Goal: Task Accomplishment & Management: Manage account settings

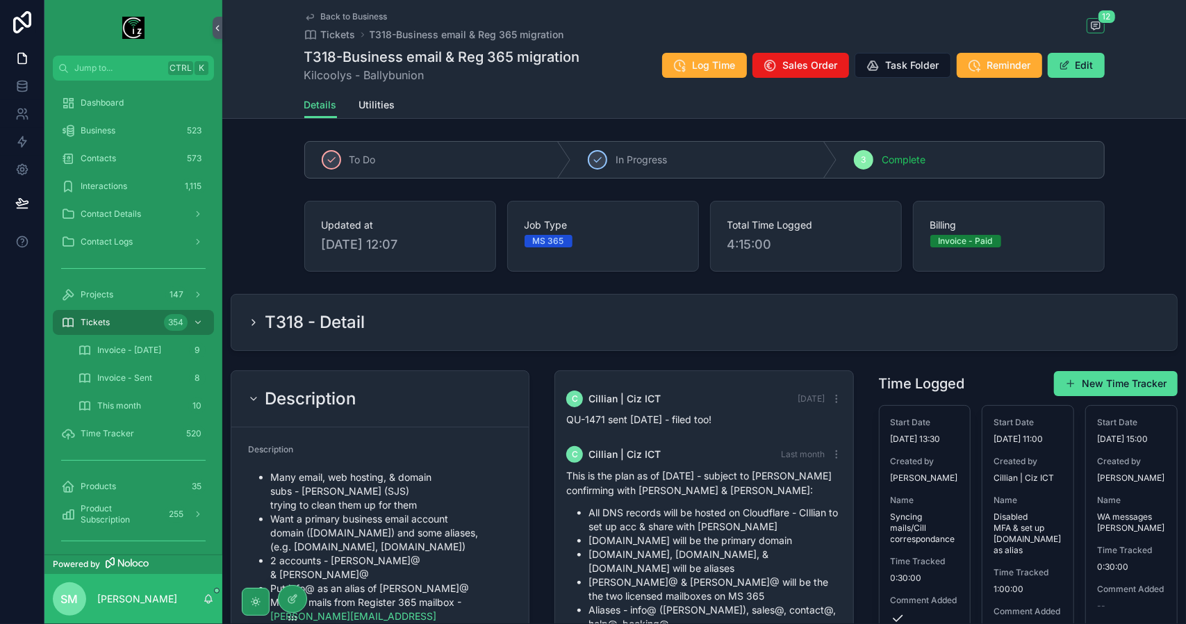
scroll to position [1670, 0]
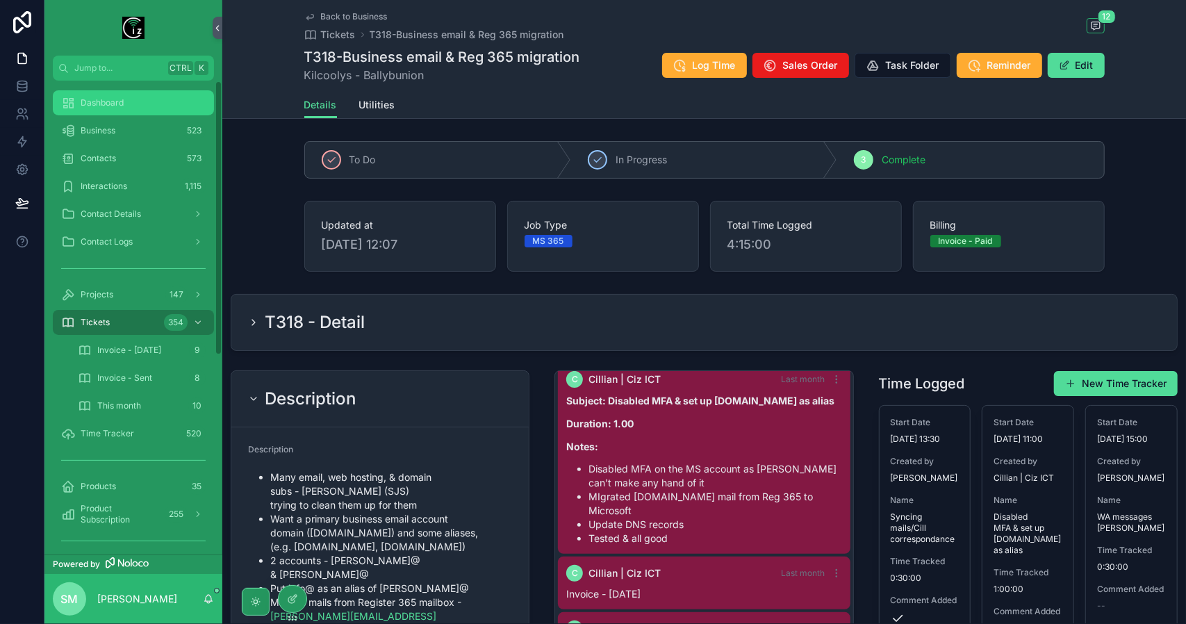
click at [132, 98] on div "Dashboard" at bounding box center [133, 103] width 144 height 22
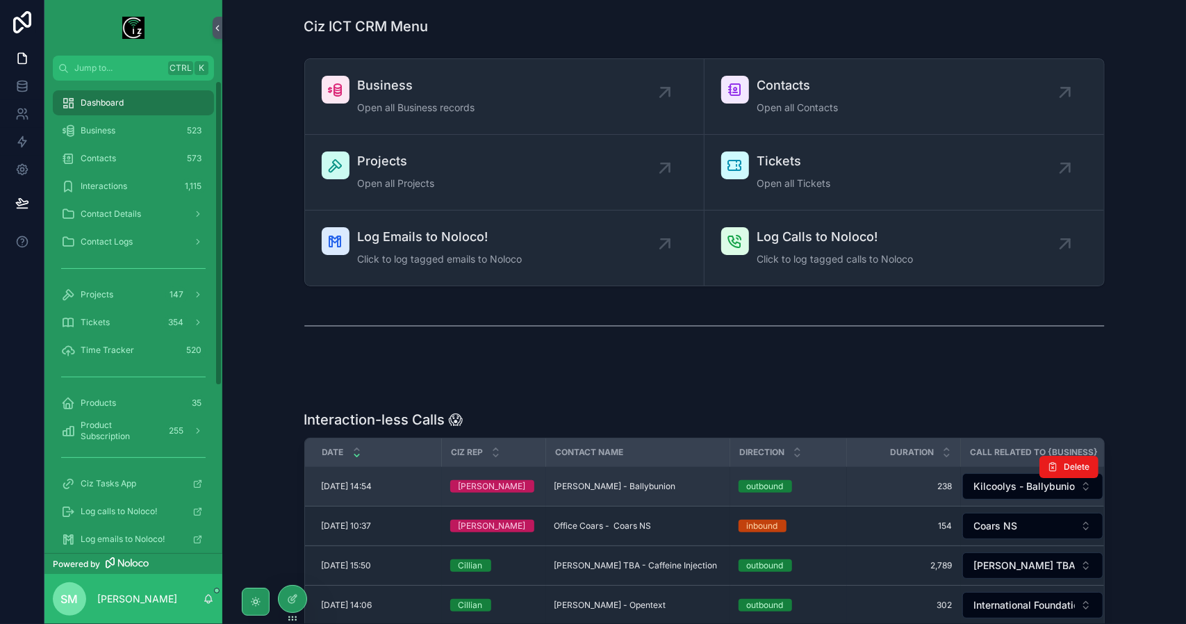
click at [650, 488] on span "[PERSON_NAME] - Ballybunion" at bounding box center [615, 486] width 122 height 11
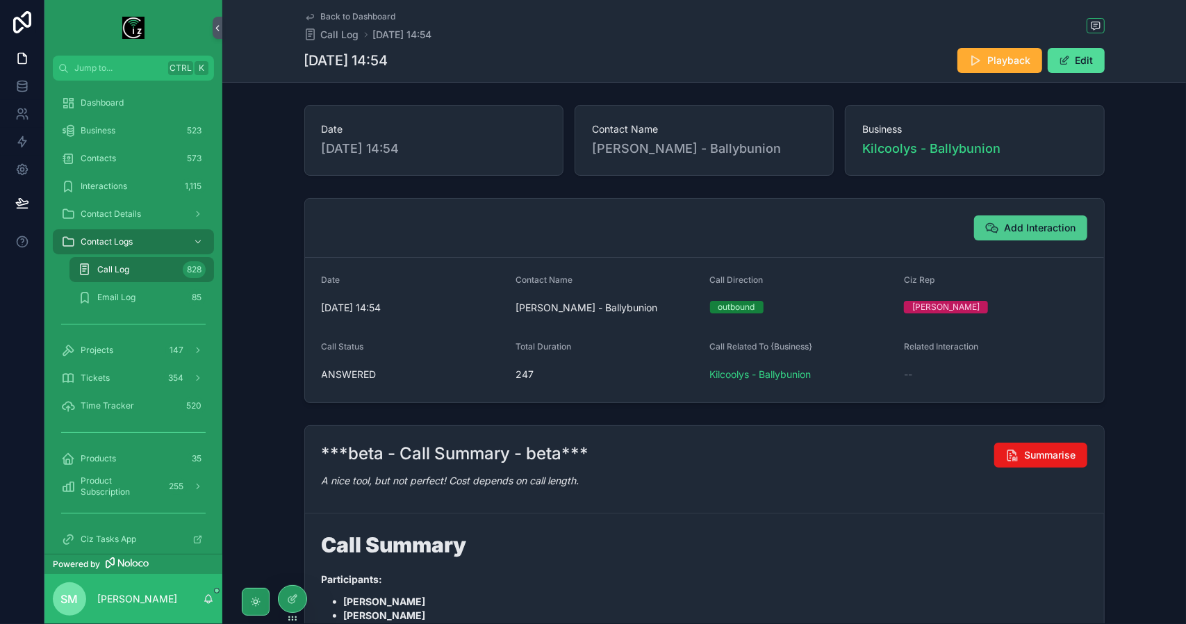
click at [1021, 221] on span "Add Interaction" at bounding box center [1040, 228] width 72 height 14
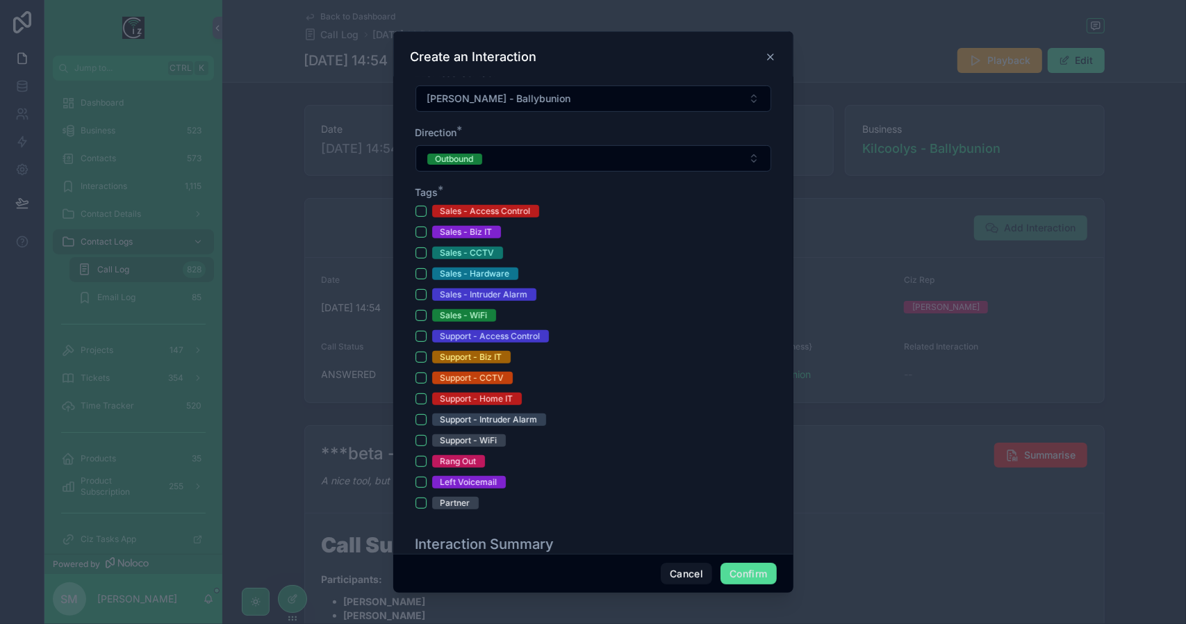
scroll to position [347, 0]
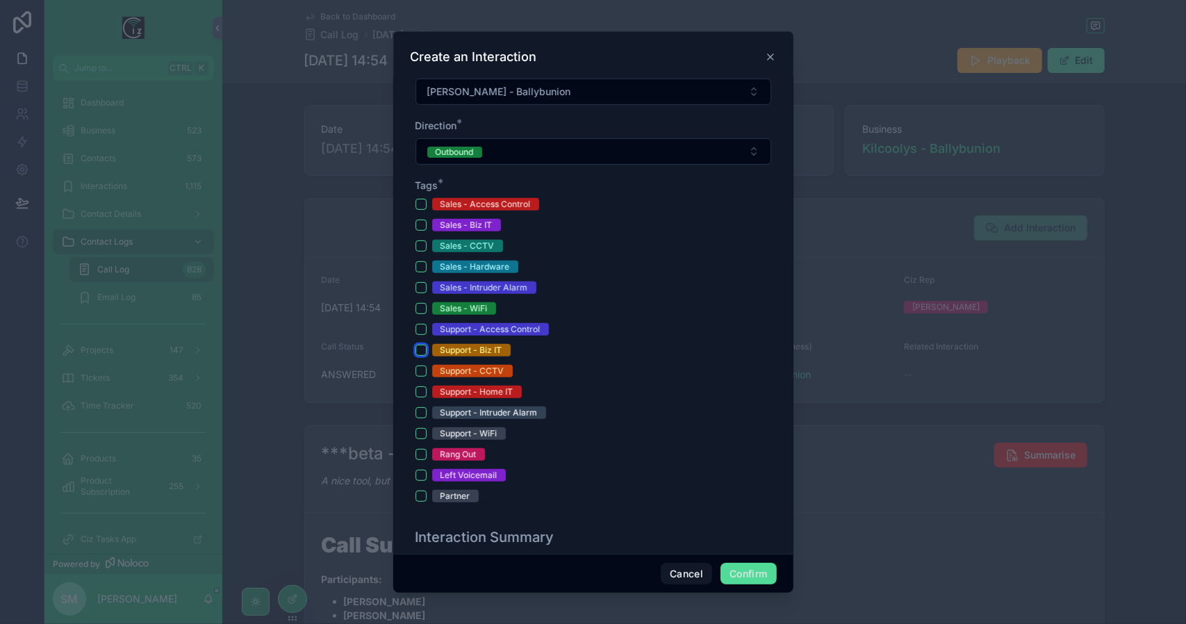
click at [424, 345] on button "Support - Biz IT" at bounding box center [420, 350] width 11 height 11
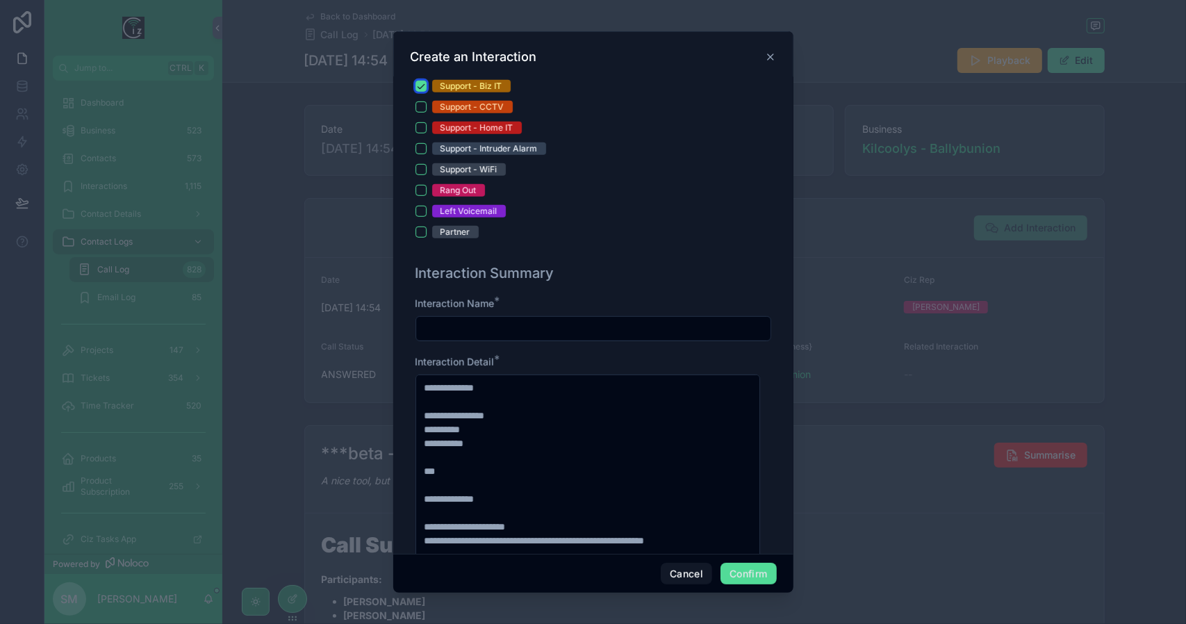
scroll to position [625, 0]
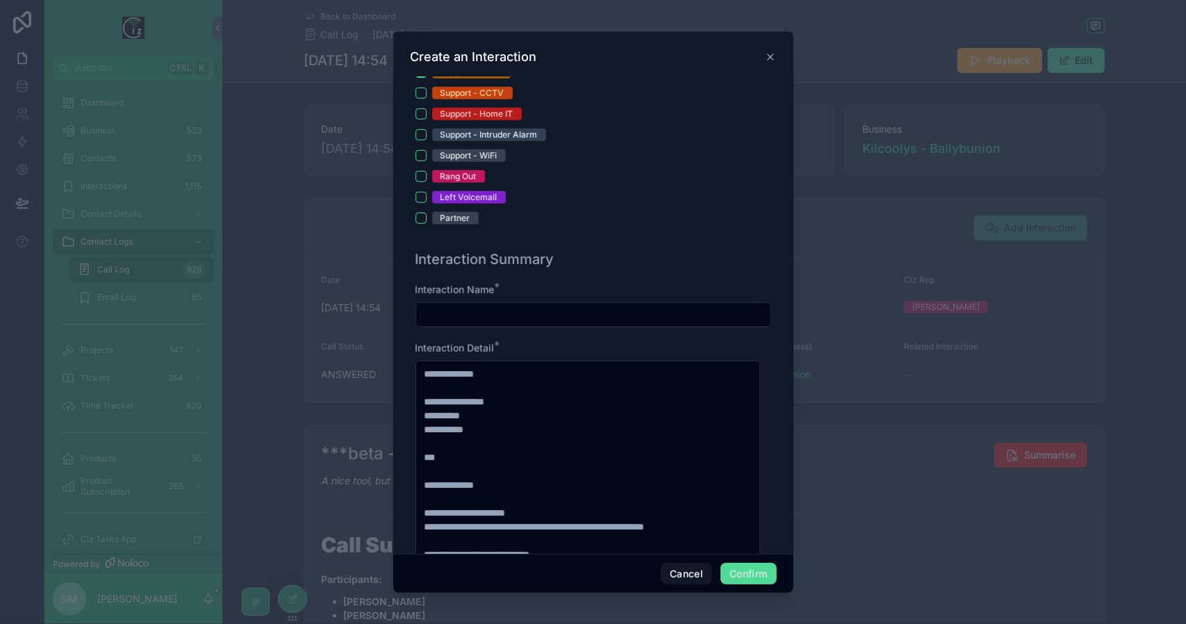
click at [470, 313] on input "text" at bounding box center [593, 314] width 354 height 19
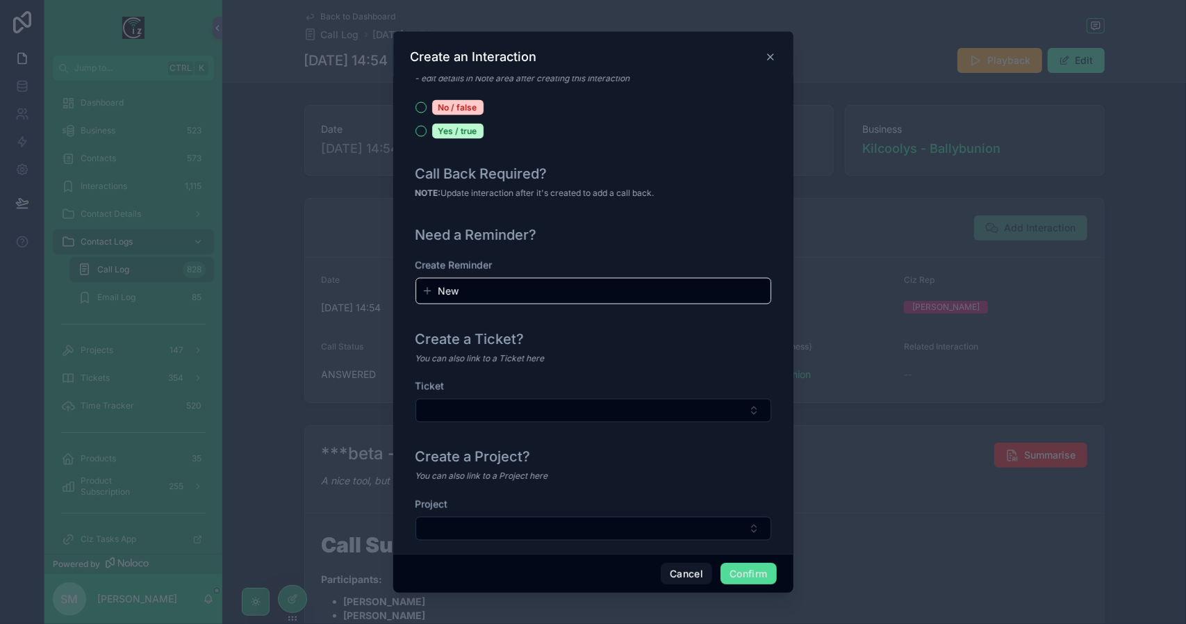
scroll to position [1493, 0]
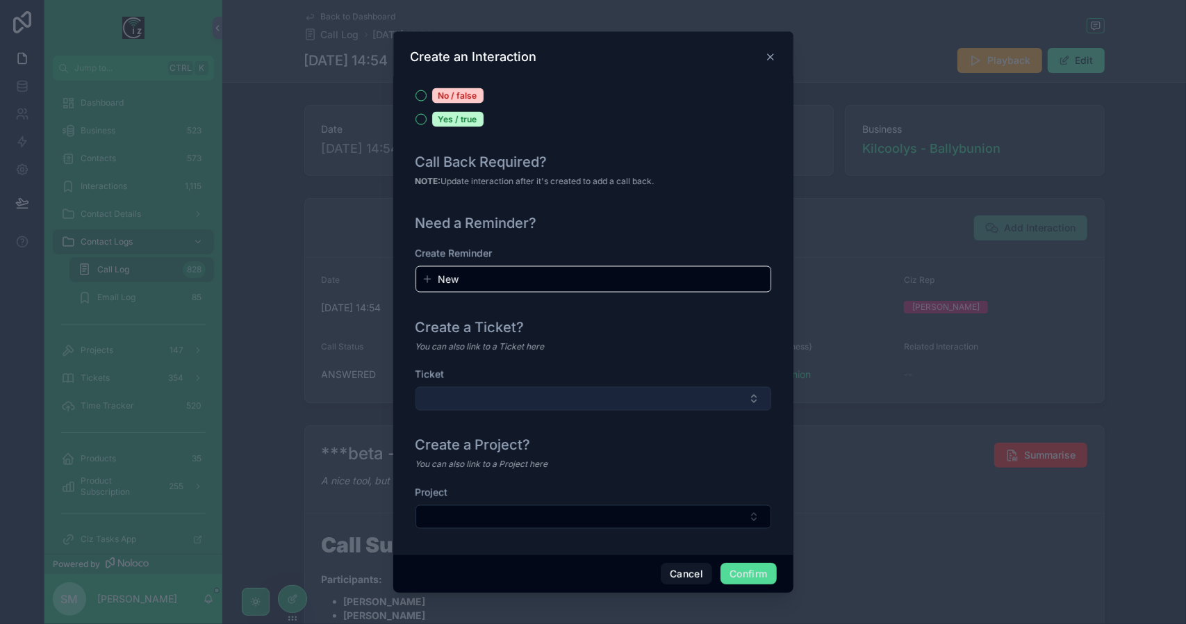
type input "**********"
click at [683, 401] on button "Select Button" at bounding box center [593, 399] width 356 height 24
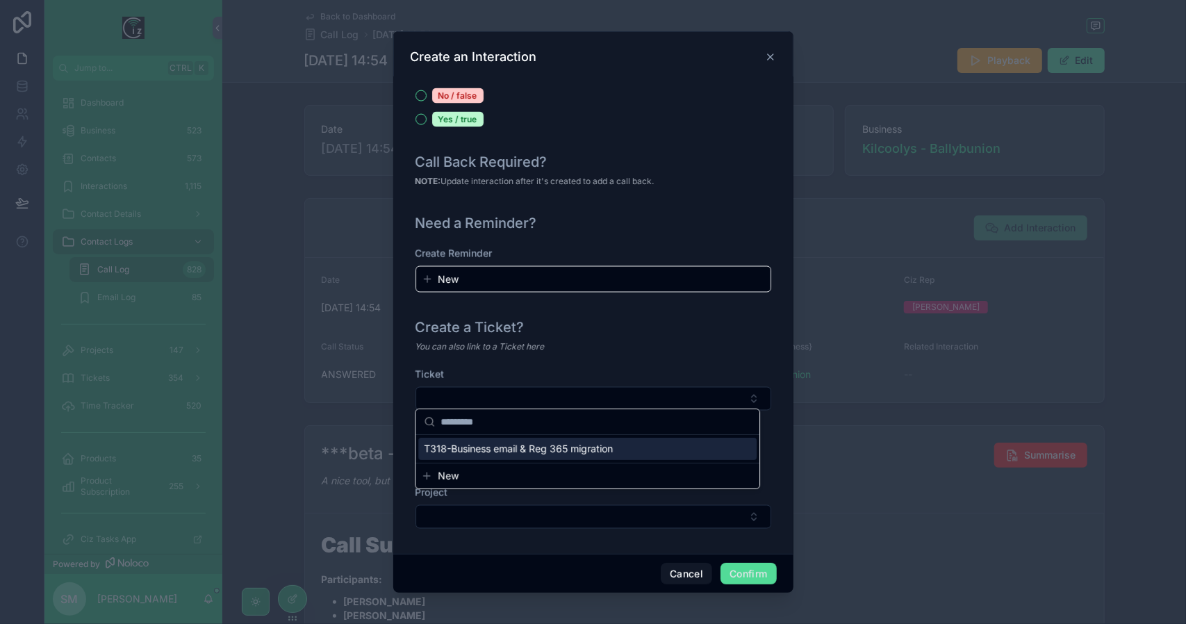
click at [645, 454] on div "T318-Business email & Reg 365 migration" at bounding box center [587, 449] width 338 height 22
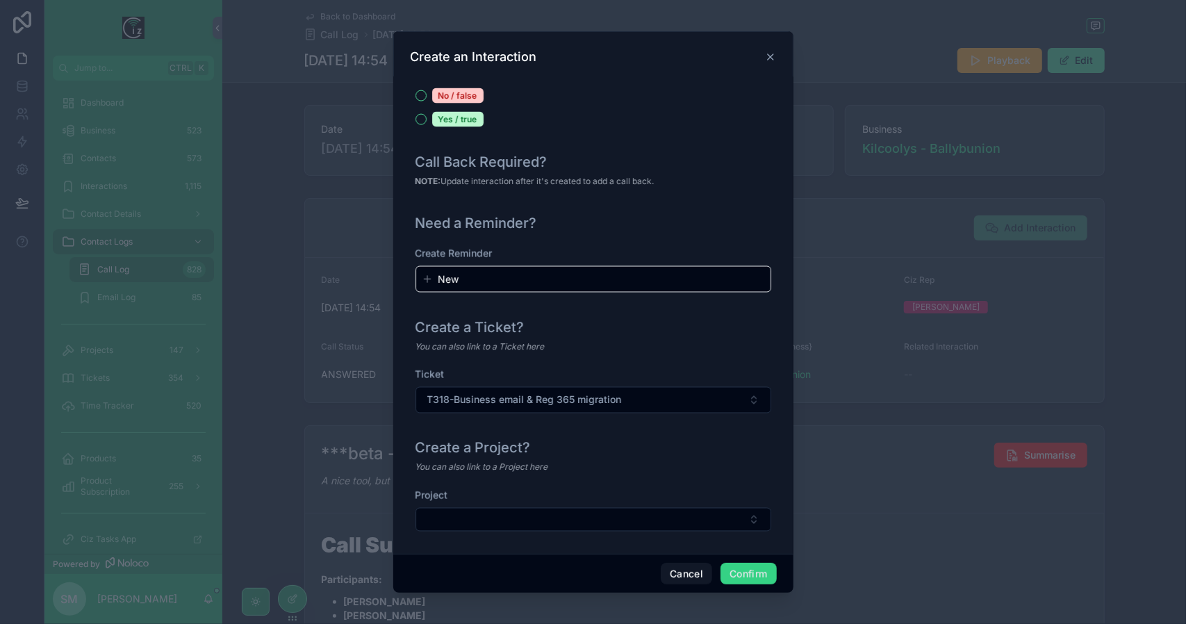
click at [736, 571] on button "Confirm" at bounding box center [748, 574] width 56 height 22
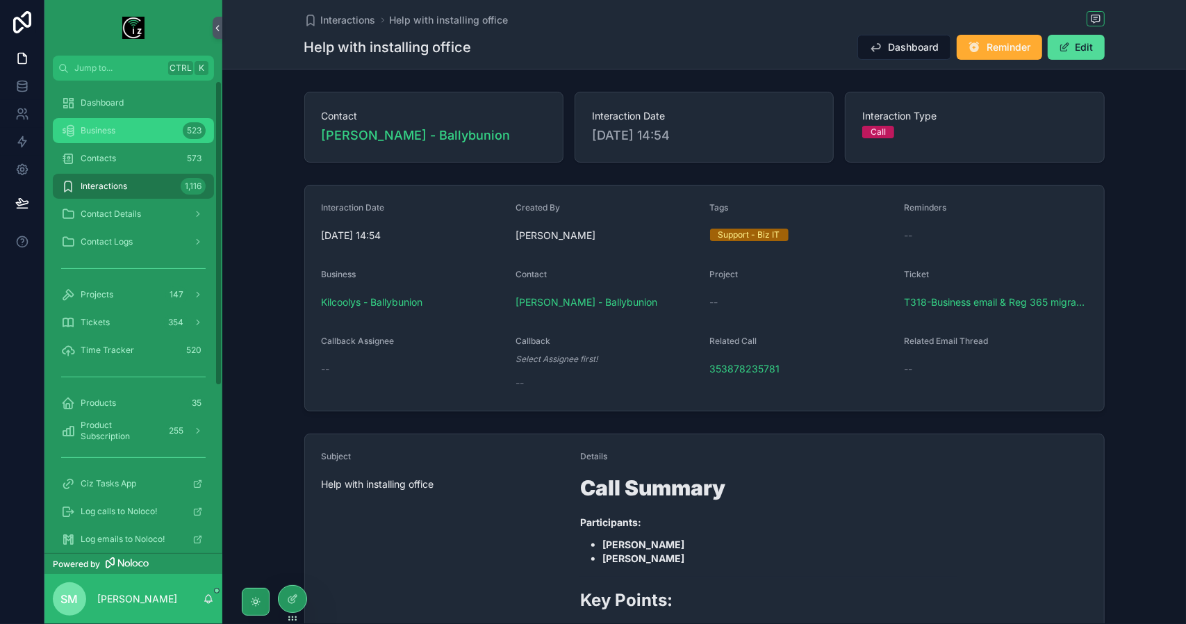
click at [154, 140] on div "Business 523" at bounding box center [133, 130] width 144 height 22
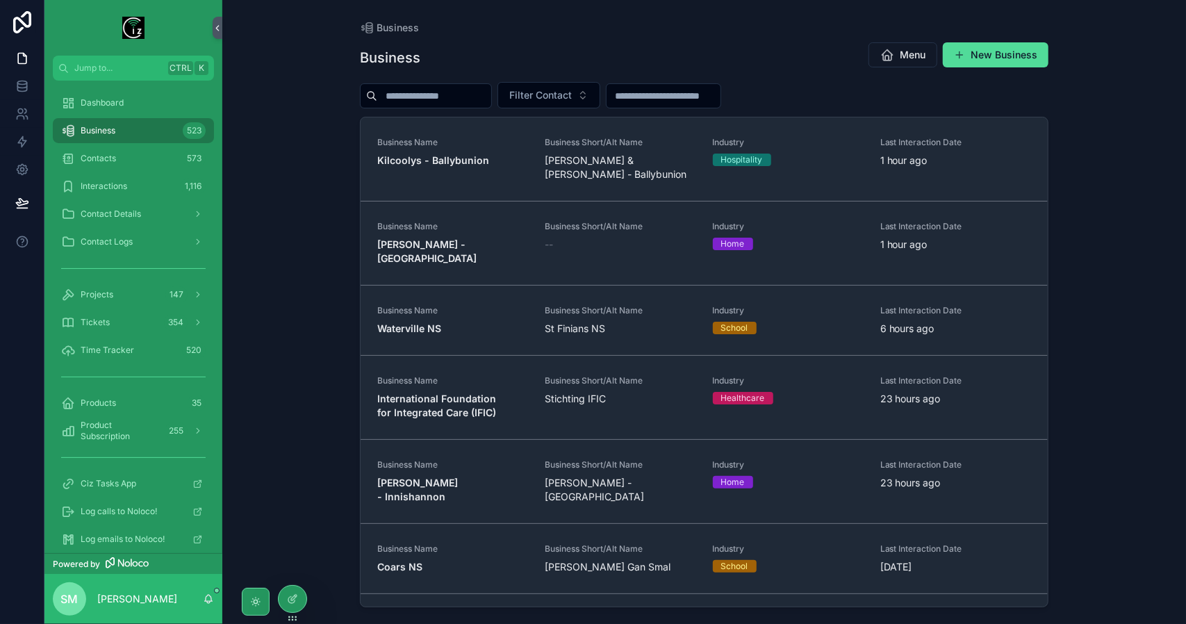
click at [425, 89] on input "scrollable content" at bounding box center [434, 95] width 114 height 19
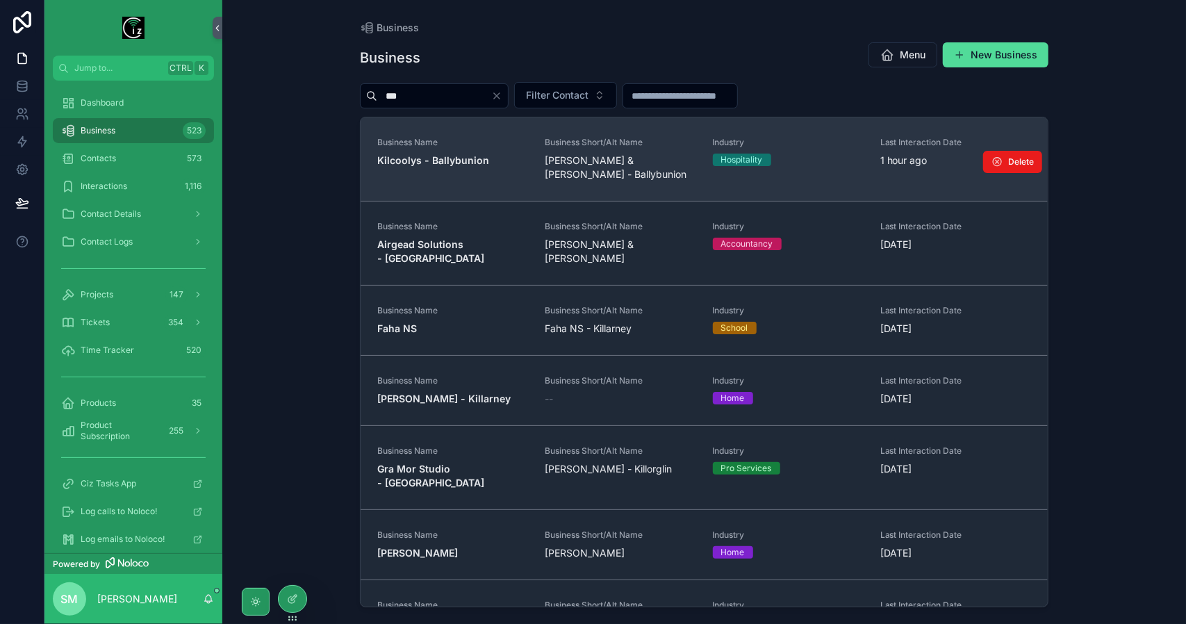
type input "***"
click at [463, 147] on div "Business Name Kilcoolys - Ballybunion" at bounding box center [452, 152] width 151 height 31
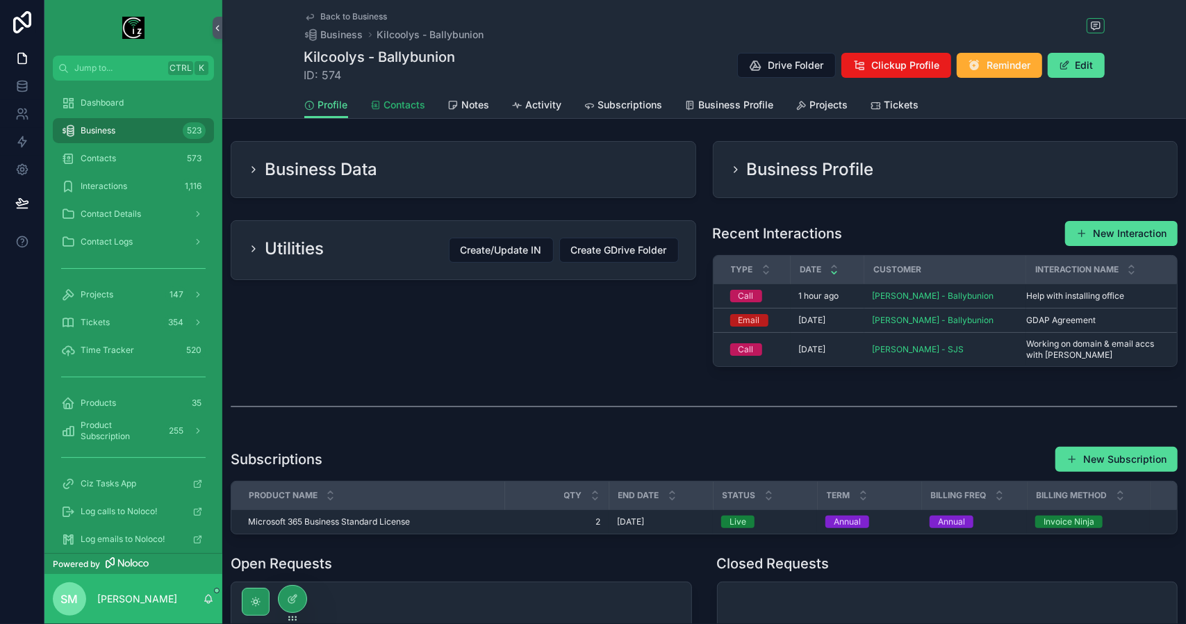
click at [416, 109] on span "Contacts" at bounding box center [405, 105] width 42 height 14
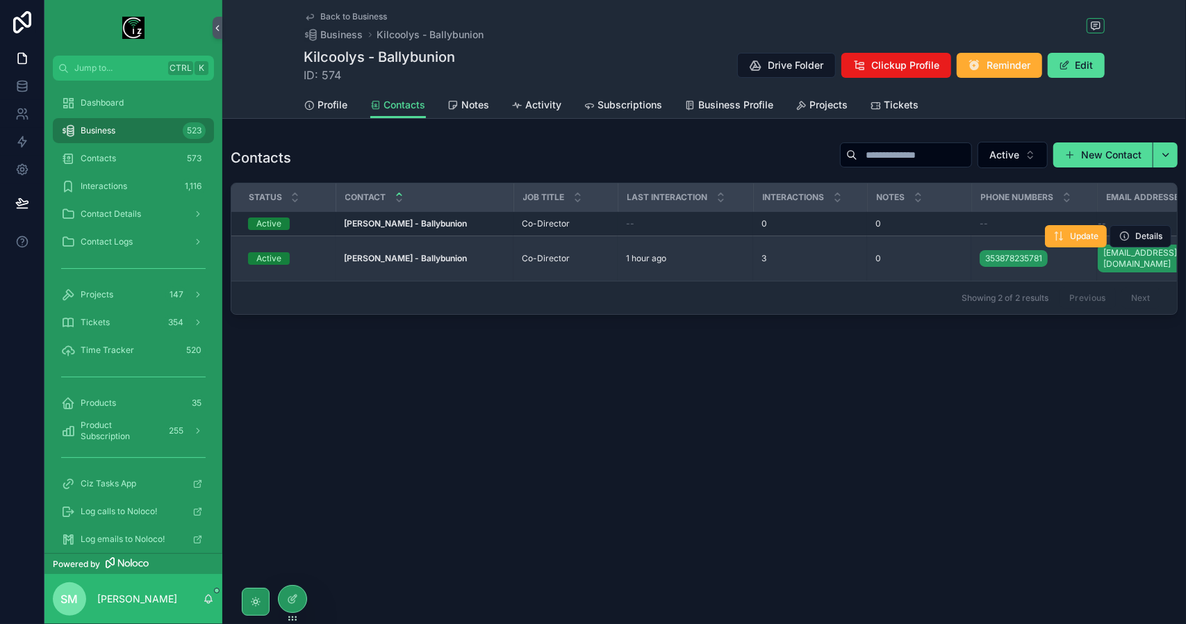
click at [426, 253] on strong "[PERSON_NAME] - Ballybunion" at bounding box center [405, 258] width 123 height 10
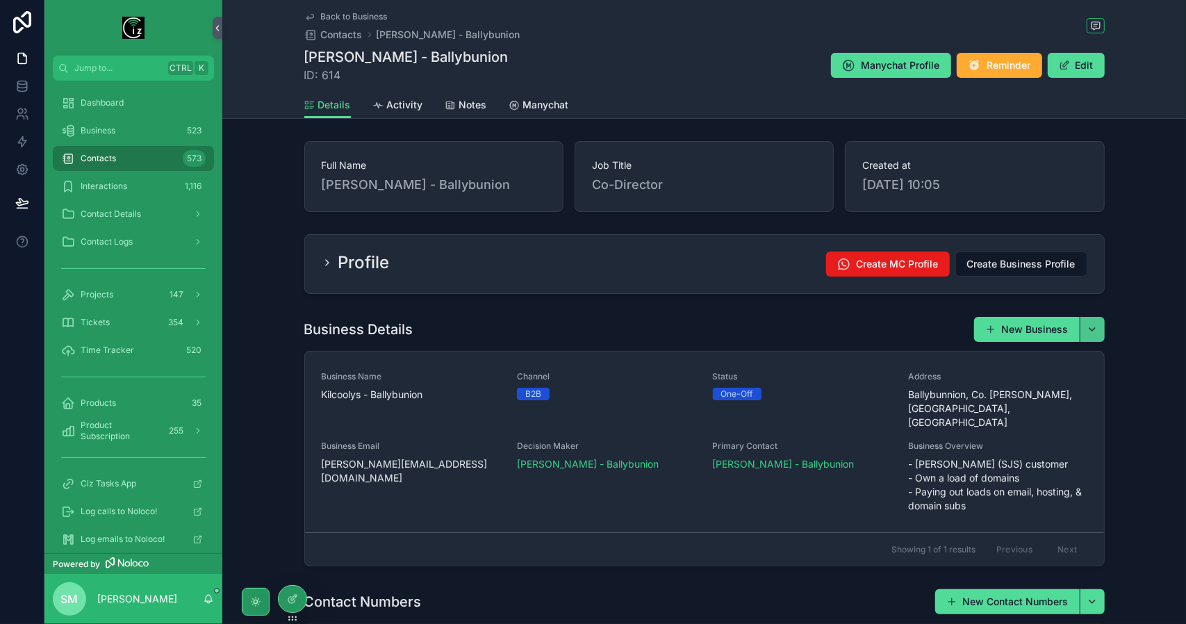
click at [1092, 328] on button "scrollable content" at bounding box center [1091, 329] width 25 height 25
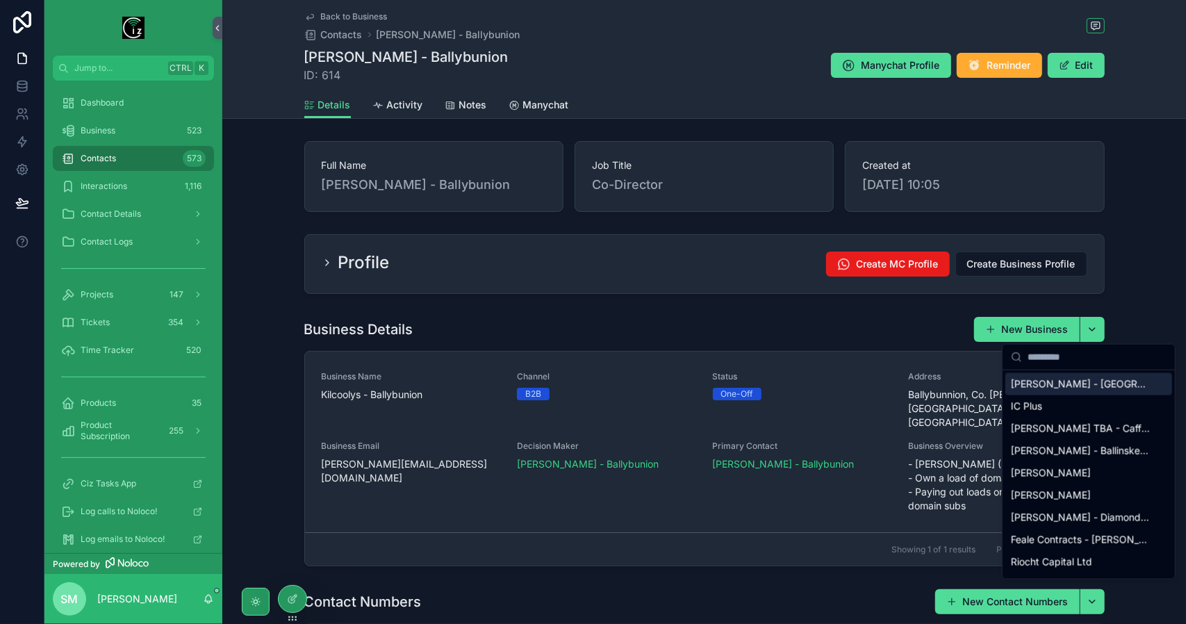
click at [836, 326] on div "Business Details New Business" at bounding box center [704, 329] width 800 height 26
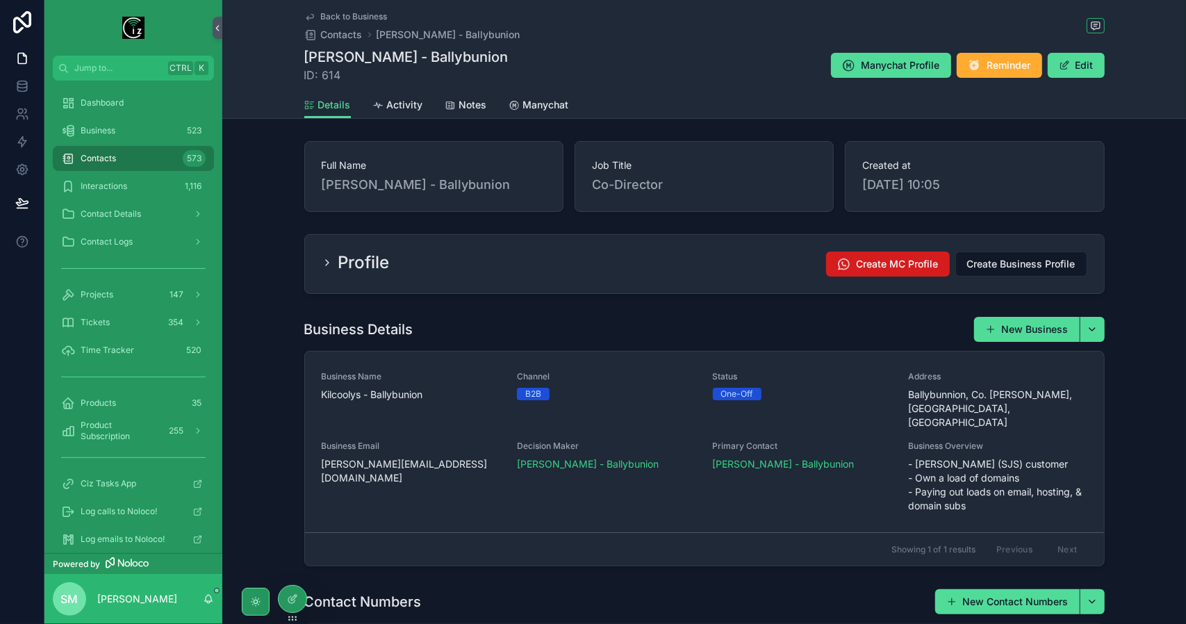
click at [907, 266] on span "Create MC Profile" at bounding box center [897, 264] width 82 height 14
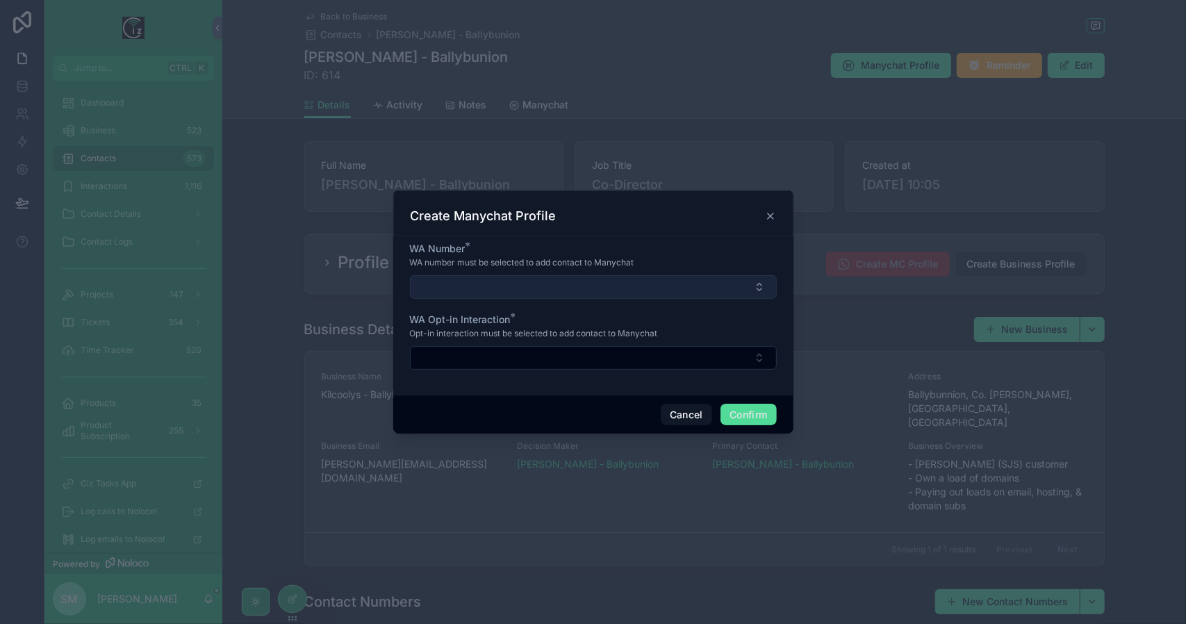
click at [657, 290] on button "Select Button" at bounding box center [593, 287] width 367 height 24
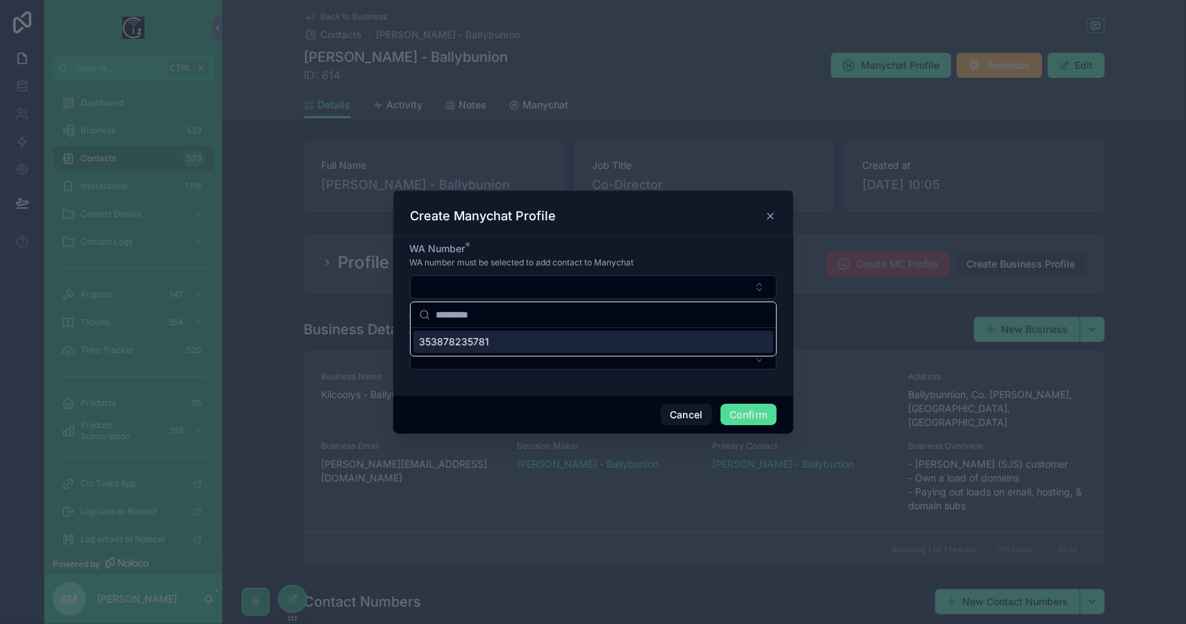
click at [602, 342] on div "353878235781" at bounding box center [593, 342] width 360 height 22
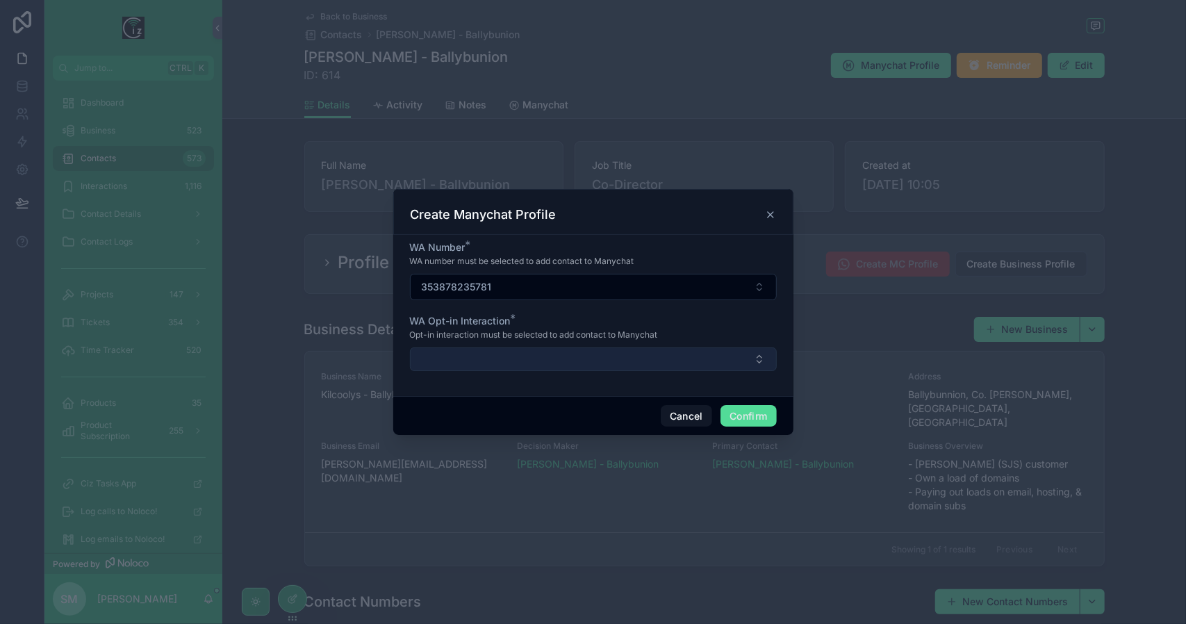
click at [602, 352] on button "Select Button" at bounding box center [593, 359] width 367 height 24
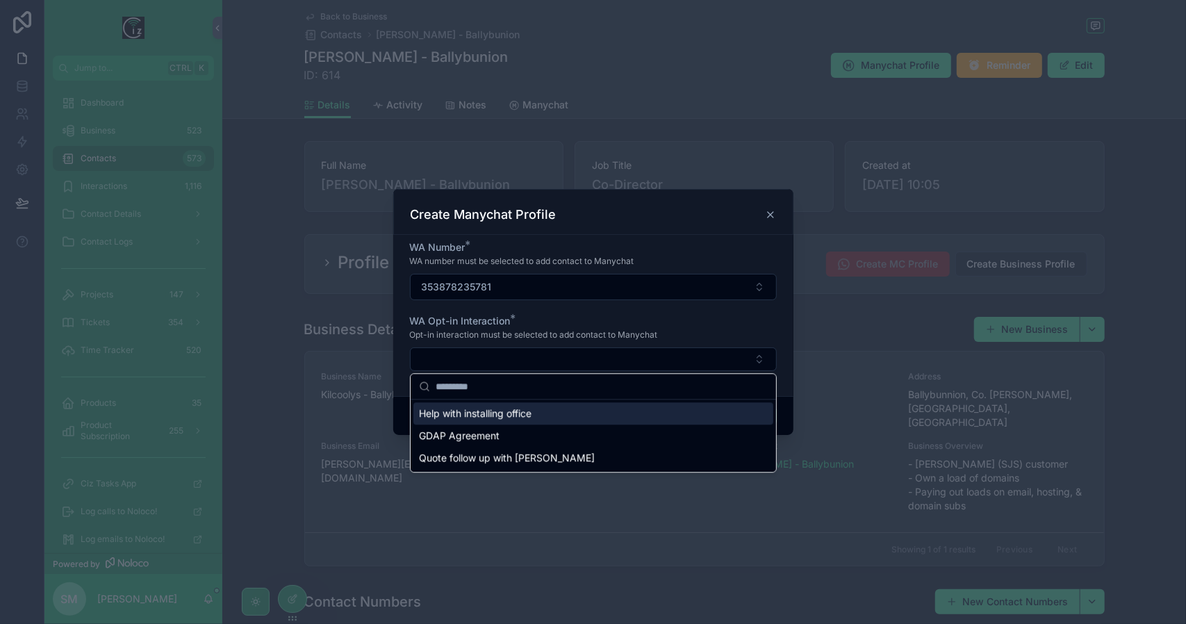
click at [605, 413] on div "Help with installing office" at bounding box center [593, 413] width 360 height 22
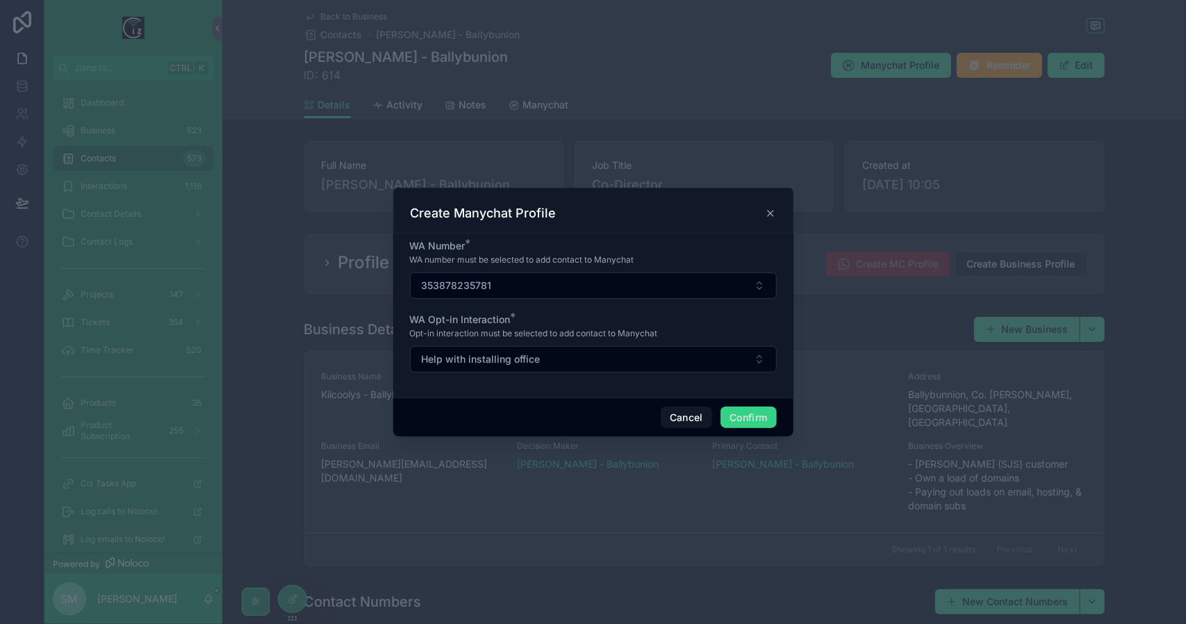
click at [745, 416] on button "Confirm" at bounding box center [748, 417] width 56 height 22
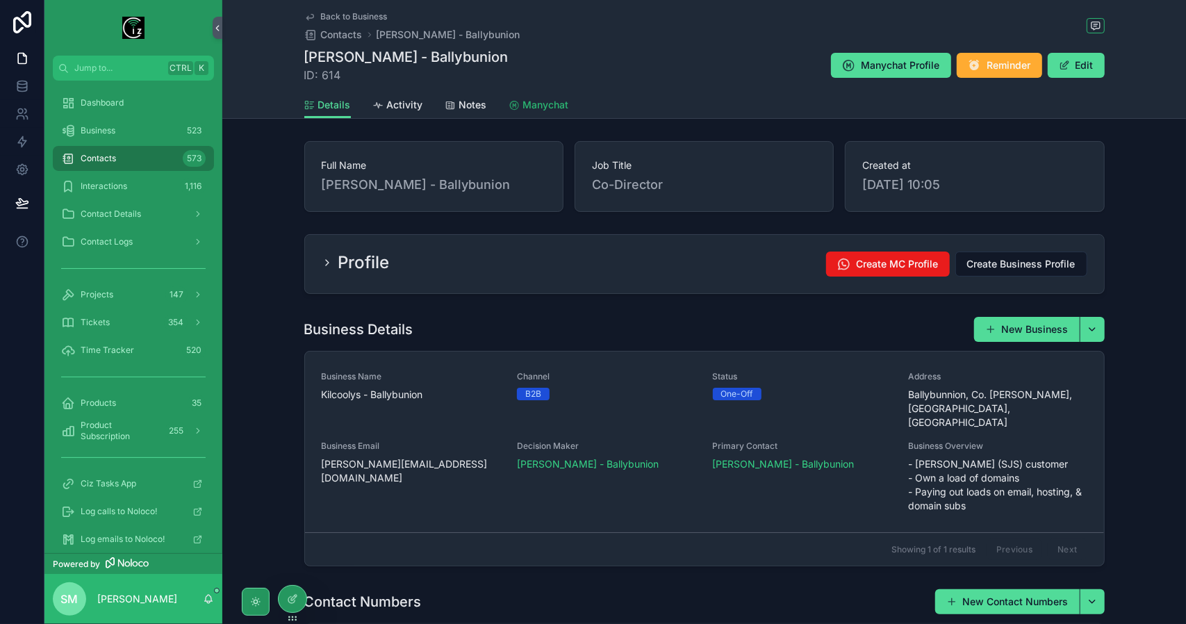
click at [550, 94] on link "Manychat" at bounding box center [539, 106] width 60 height 28
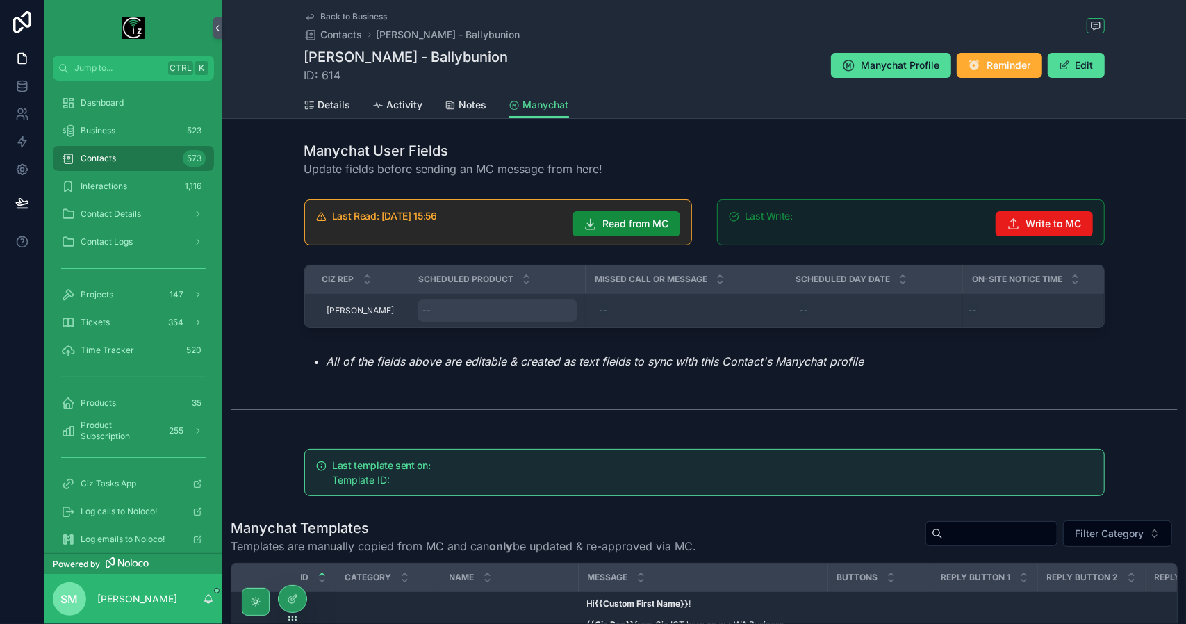
click at [513, 304] on div "--" at bounding box center [497, 310] width 160 height 22
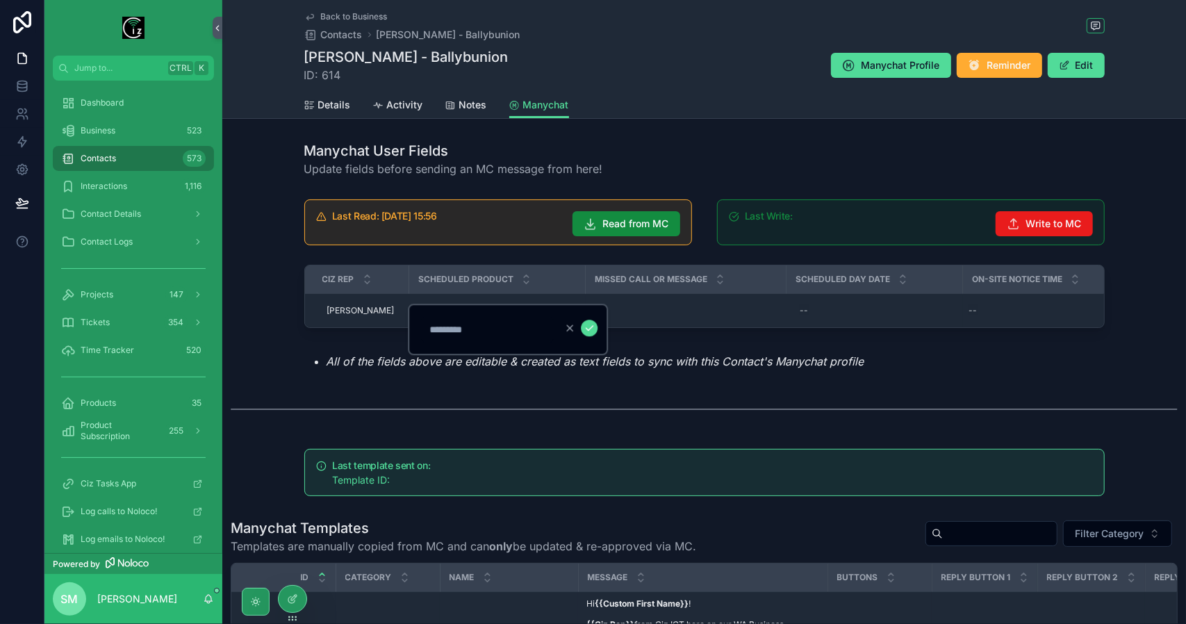
click at [281, 288] on div "Last Read: [DATE] 15:56 Read from MC Last Write: Write to MC CIz Rep Scheduled …" at bounding box center [703, 284] width 963 height 181
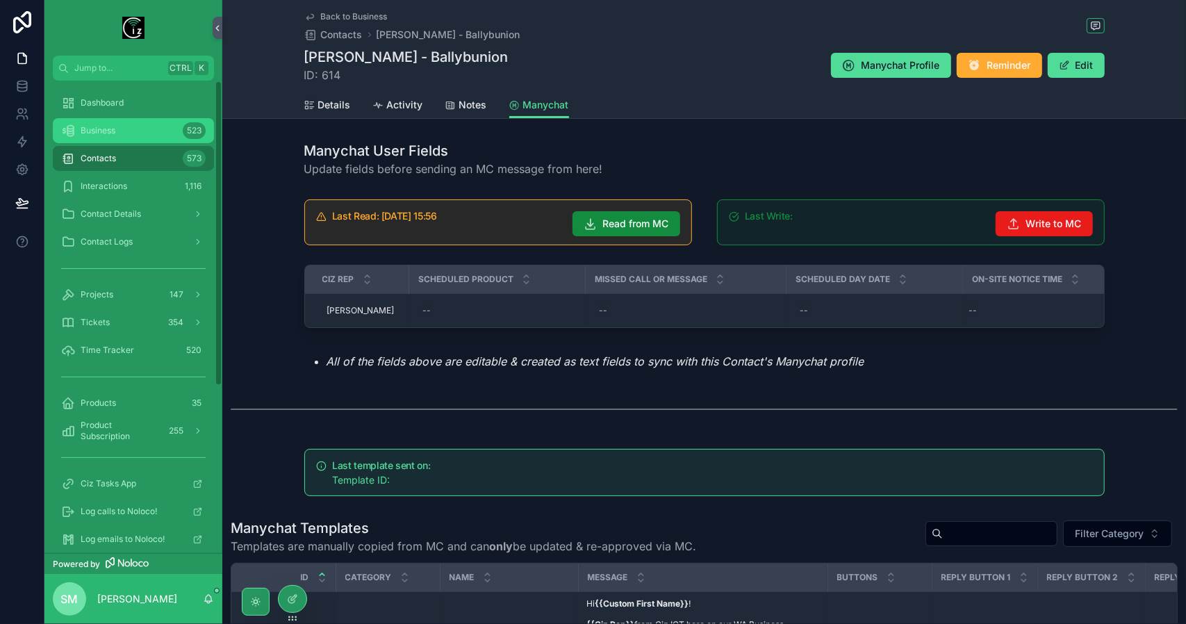
click at [126, 128] on div "Business 523" at bounding box center [133, 130] width 144 height 22
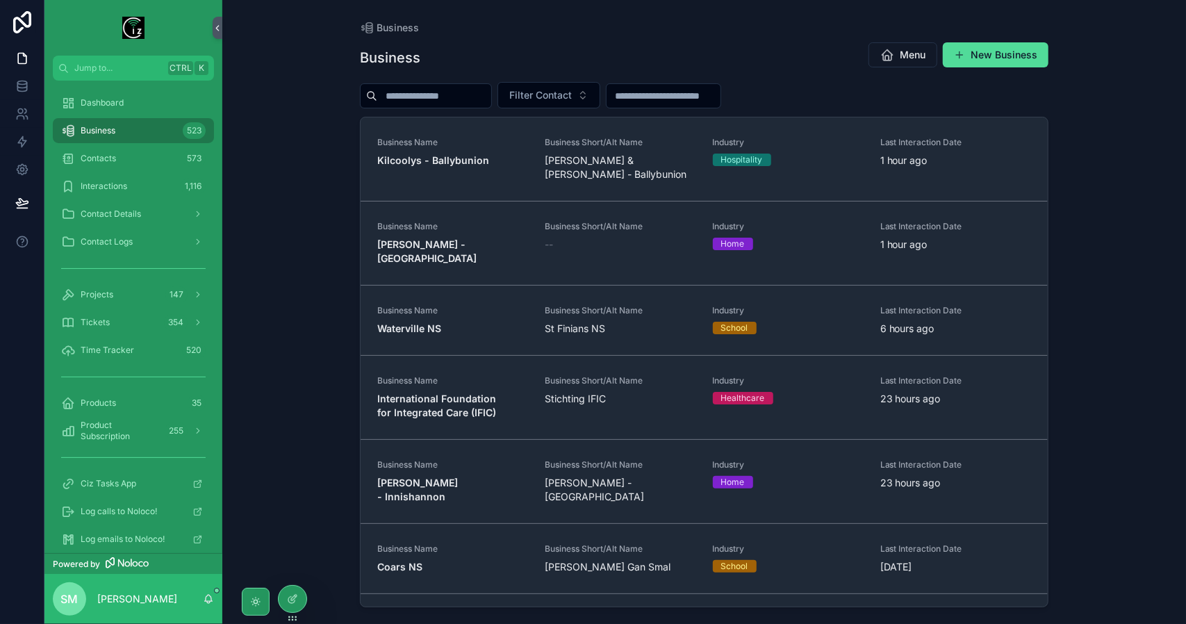
click at [428, 99] on input "scrollable content" at bounding box center [434, 95] width 114 height 19
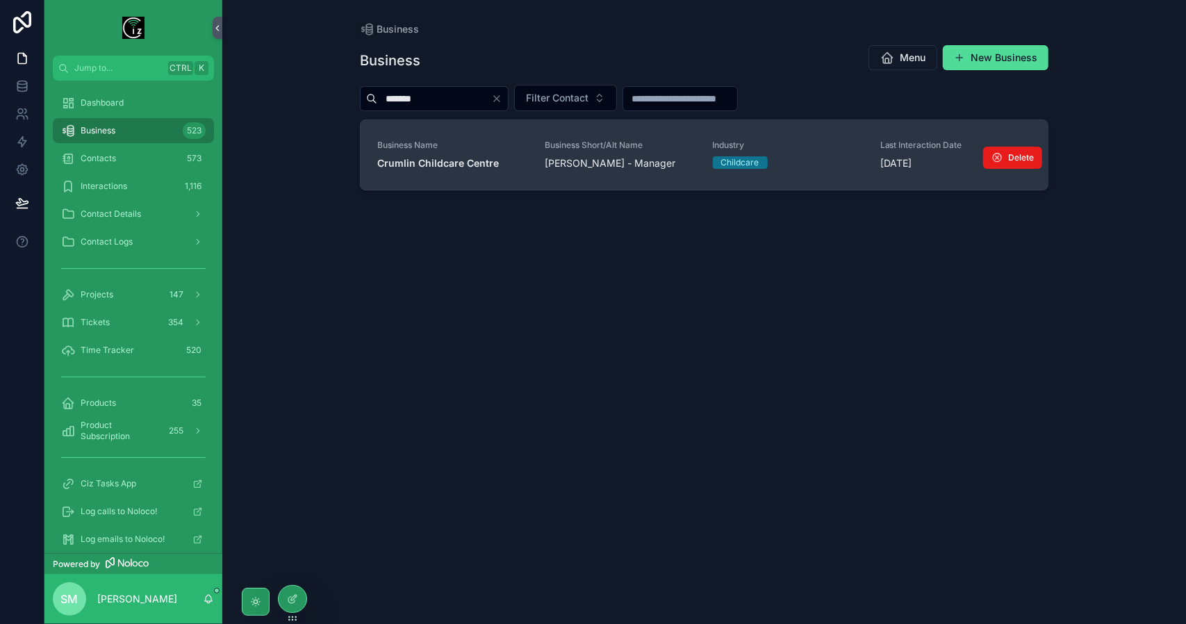
type input "*******"
click at [482, 176] on link "Business Name Crumlin Childcare Centre Business Short/Alt Name [PERSON_NAME] - …" at bounding box center [703, 154] width 687 height 69
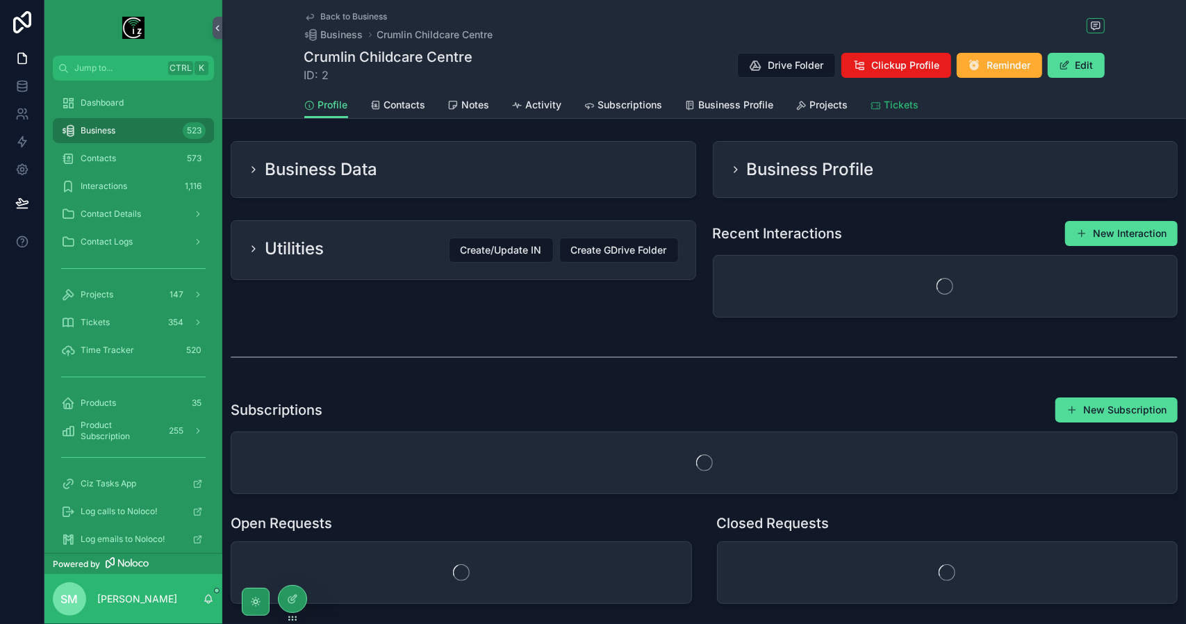
click at [888, 108] on span "Tickets" at bounding box center [901, 105] width 35 height 14
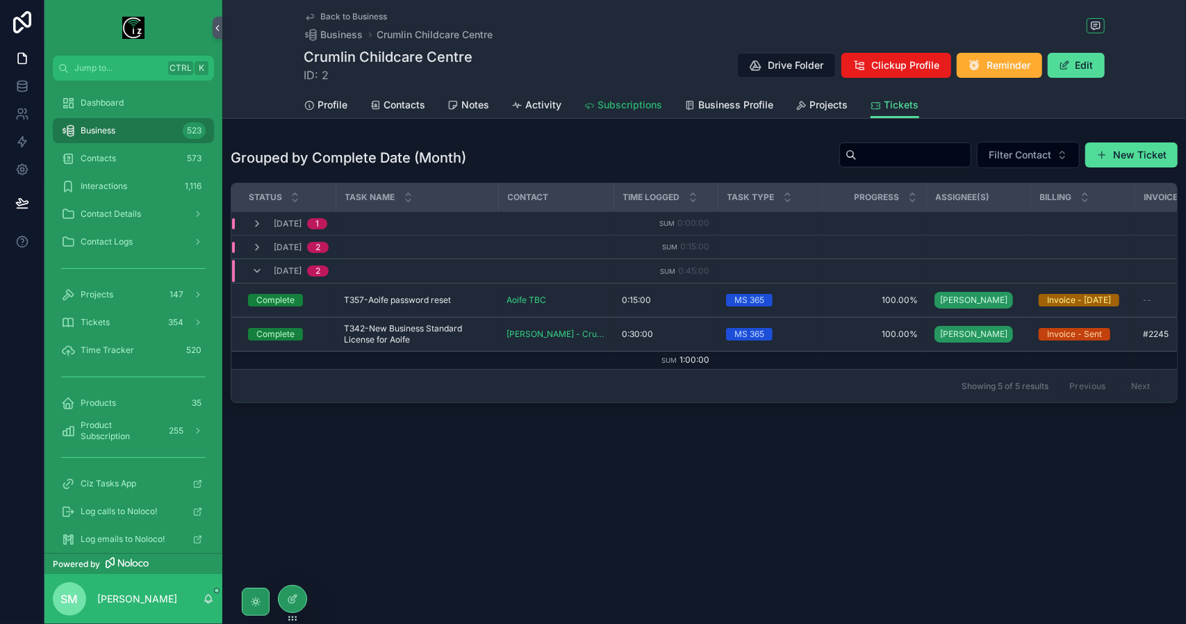
click at [600, 108] on span "Subscriptions" at bounding box center [630, 105] width 65 height 14
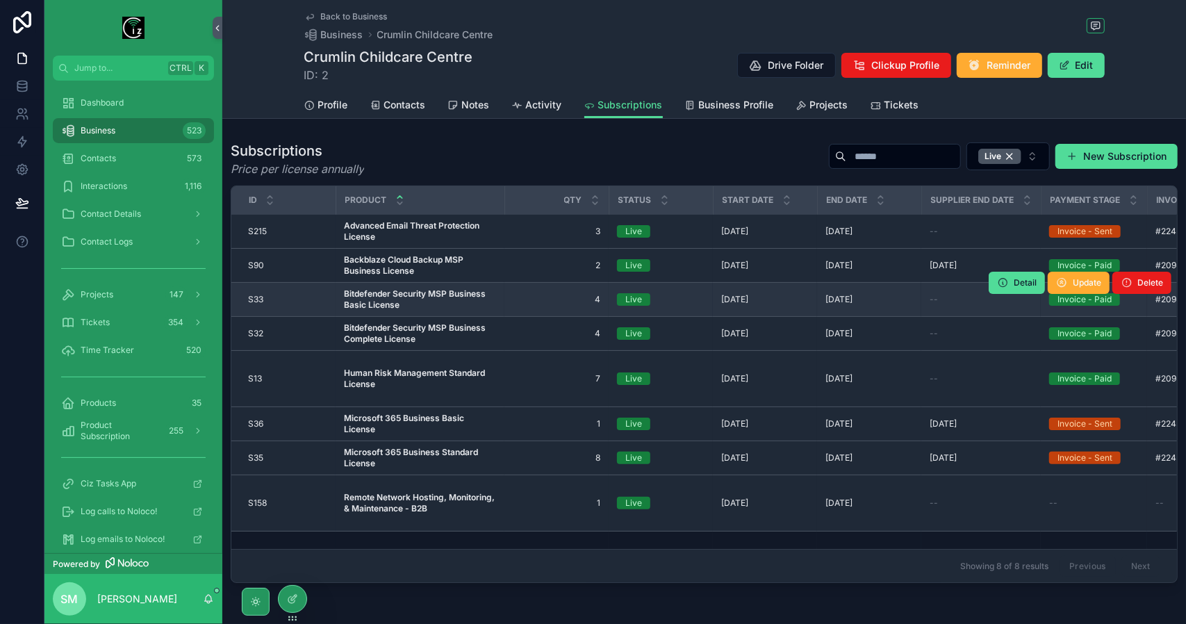
click at [441, 288] on strong "Bitdefender Security MSP Business Basic License" at bounding box center [416, 299] width 144 height 22
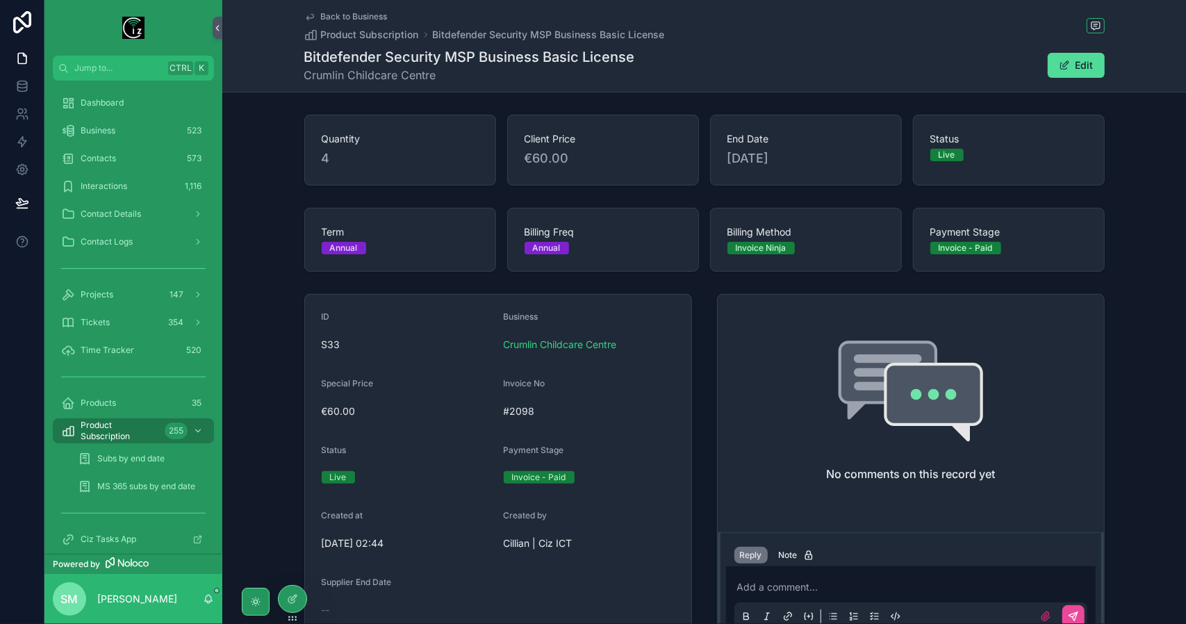
click at [370, 13] on span "Back to Business" at bounding box center [354, 16] width 67 height 11
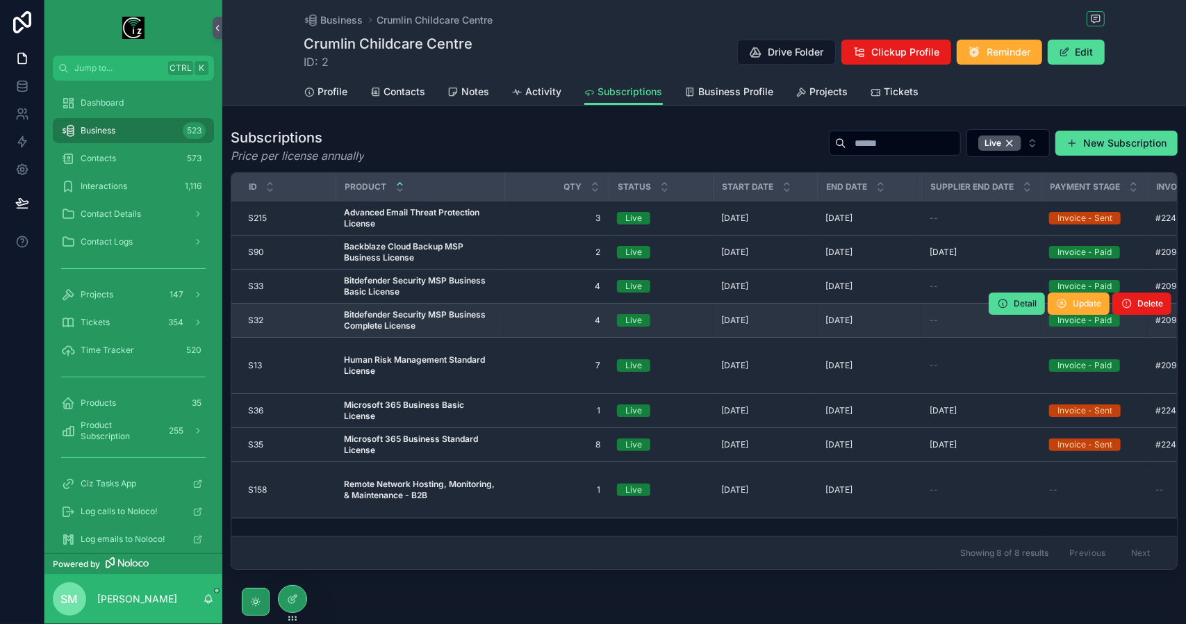
click at [435, 323] on span "Bitdefender Security MSP Business Complete License" at bounding box center [420, 320] width 152 height 22
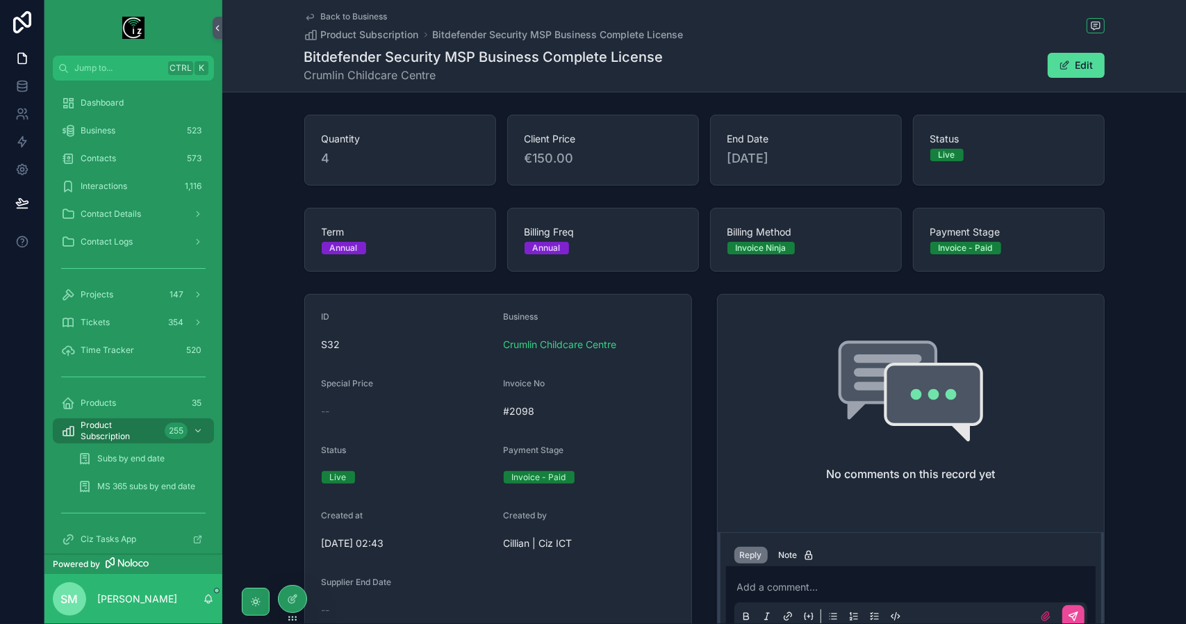
click at [353, 16] on span "Back to Business" at bounding box center [354, 16] width 67 height 11
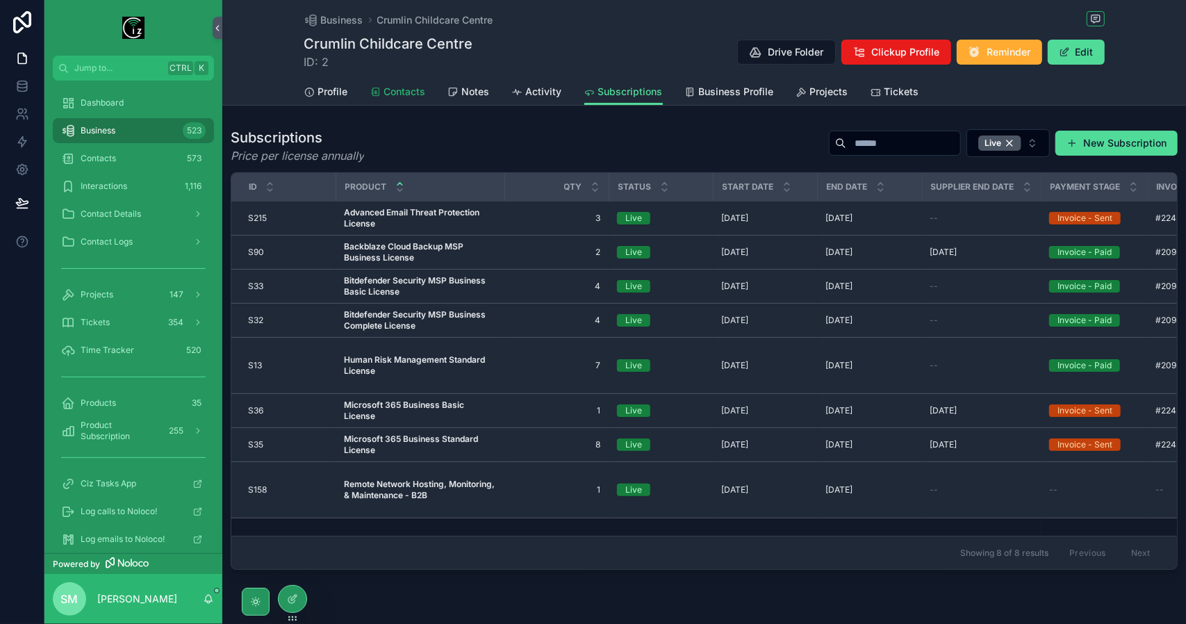
click at [392, 96] on span "Contacts" at bounding box center [405, 92] width 42 height 14
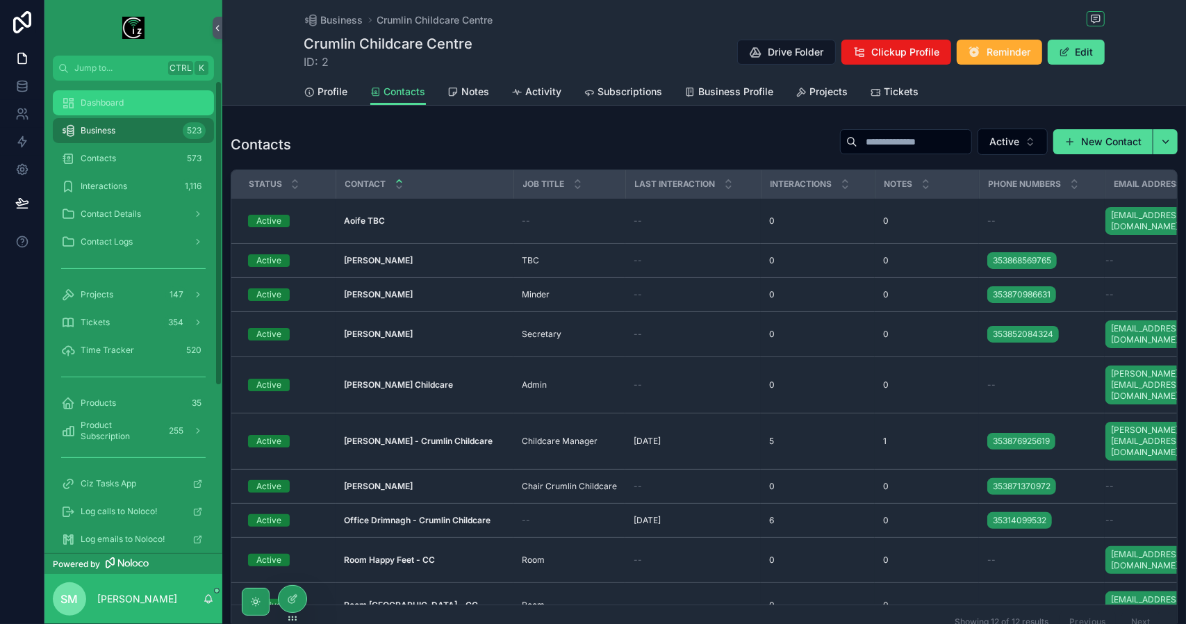
click at [117, 99] on span "Dashboard" at bounding box center [102, 102] width 43 height 11
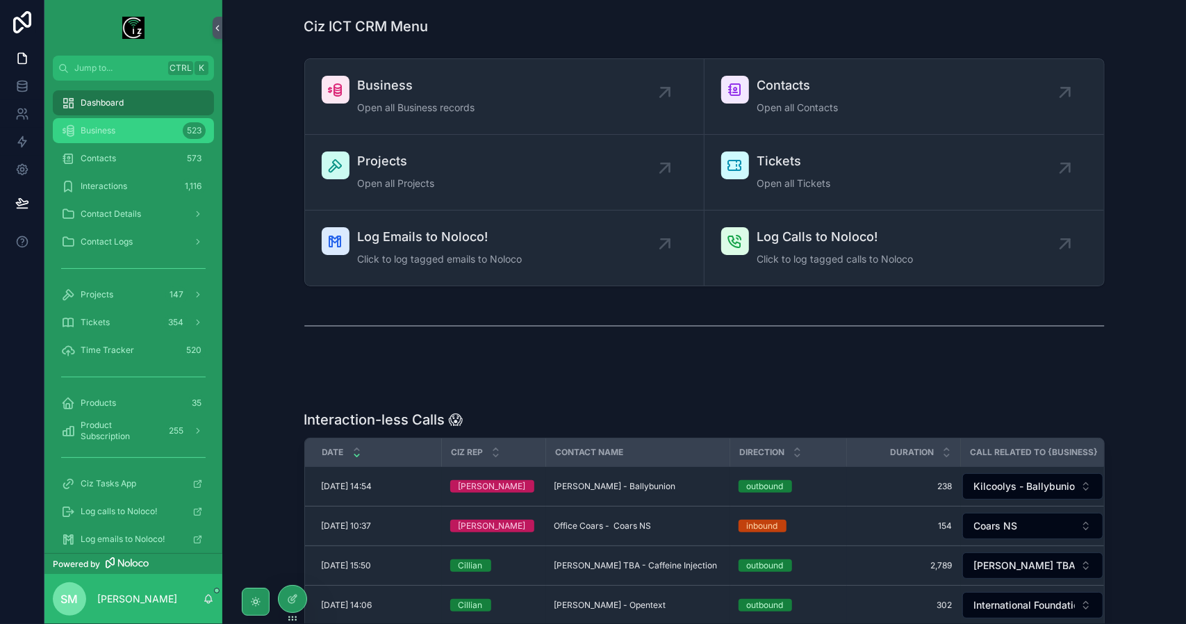
click at [128, 128] on div "Business 523" at bounding box center [133, 130] width 144 height 22
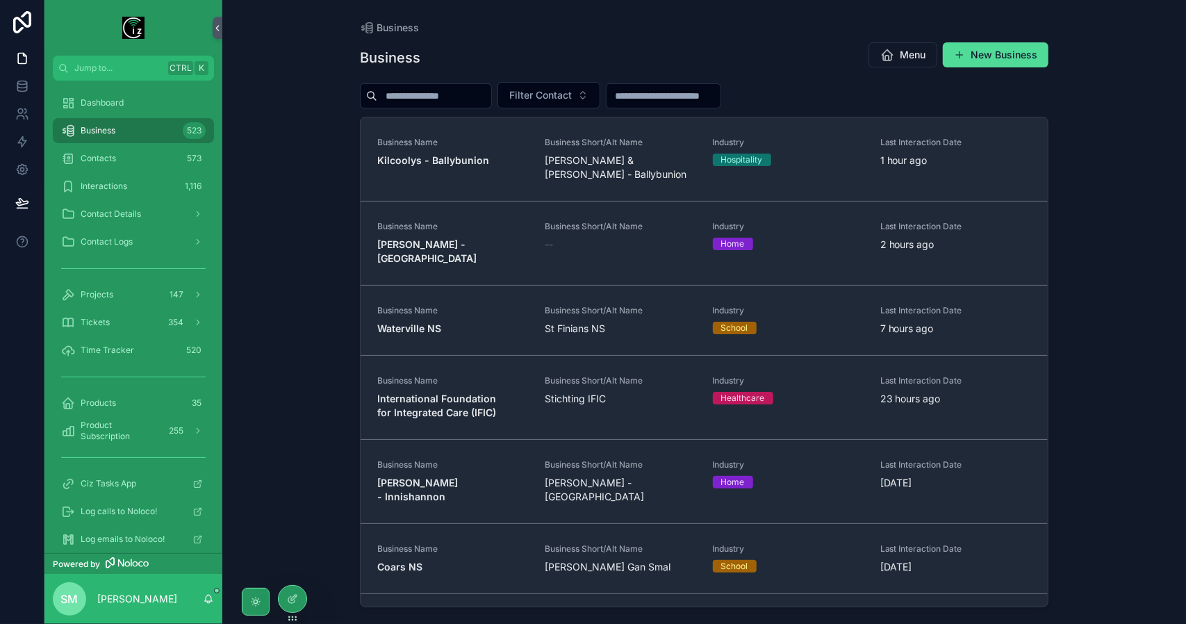
click at [468, 99] on input "scrollable content" at bounding box center [434, 95] width 114 height 19
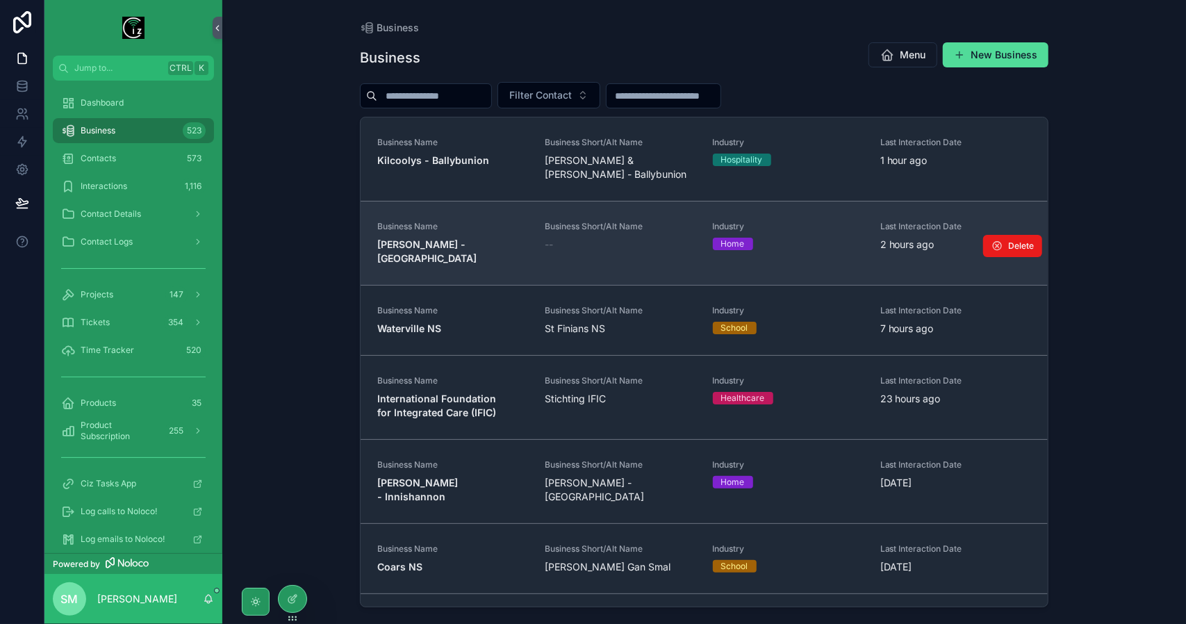
click at [413, 230] on span "Business Name" at bounding box center [452, 226] width 151 height 11
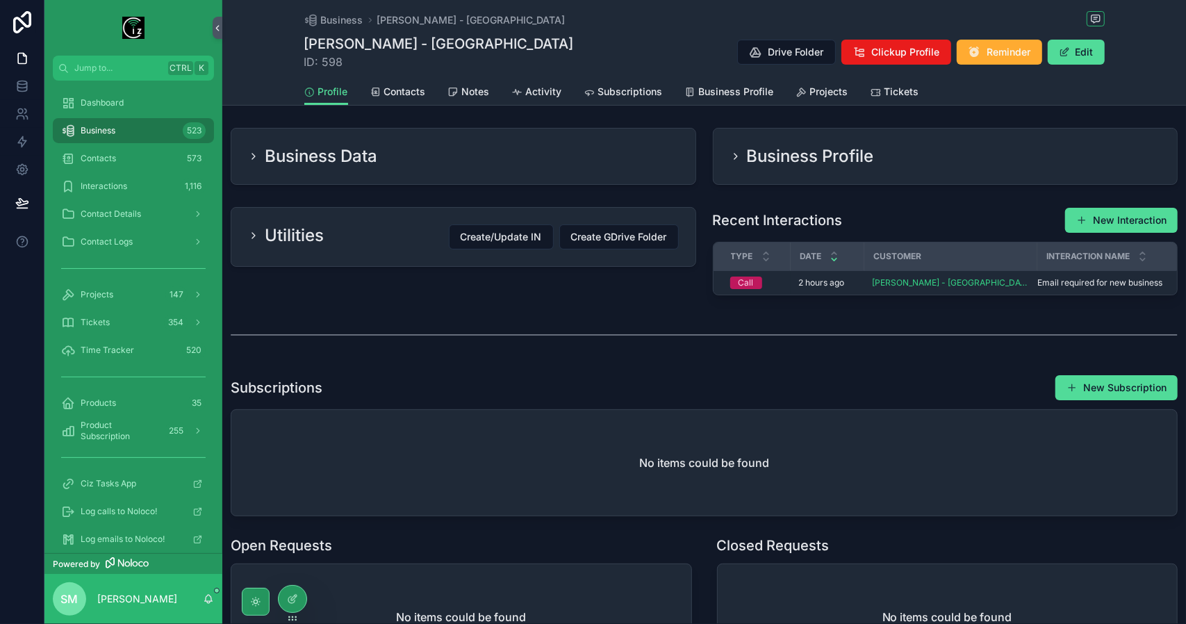
click at [859, 167] on div "Business Profile" at bounding box center [945, 156] width 464 height 56
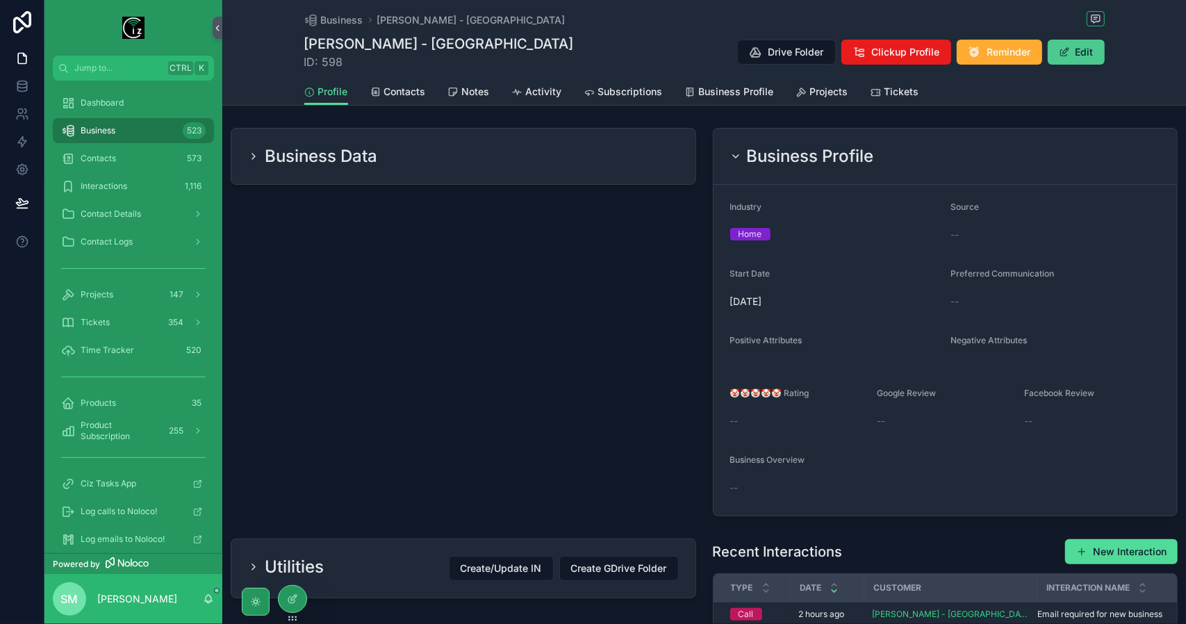
click at [1088, 53] on button "Edit" at bounding box center [1075, 52] width 57 height 25
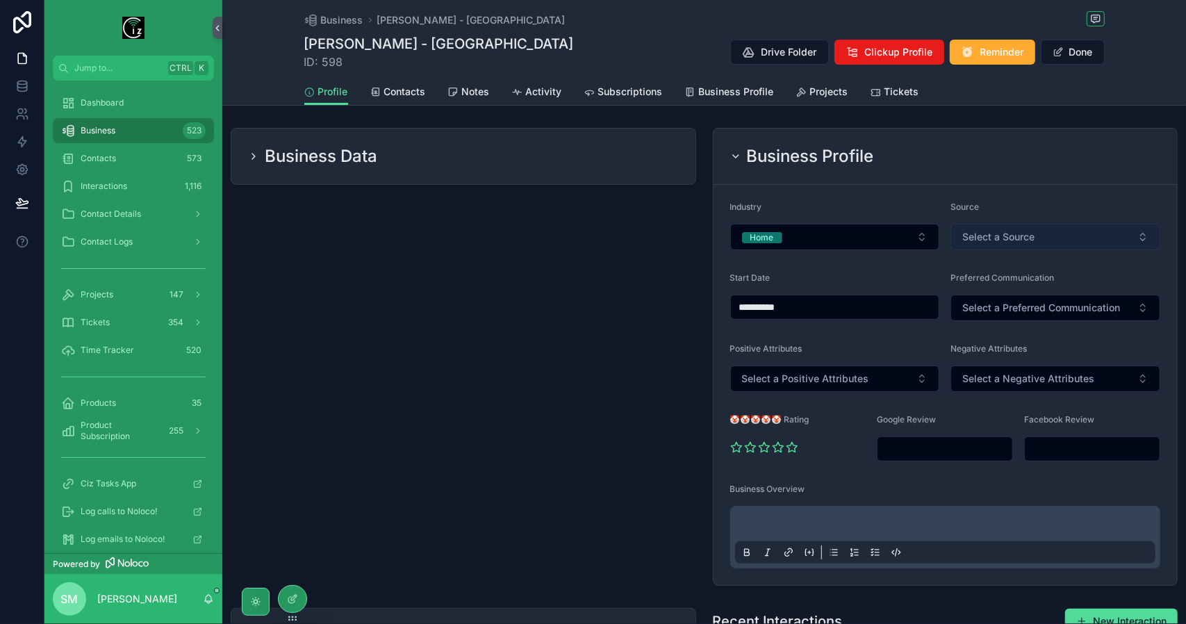
click at [1025, 230] on span "Select a Source" at bounding box center [998, 237] width 72 height 14
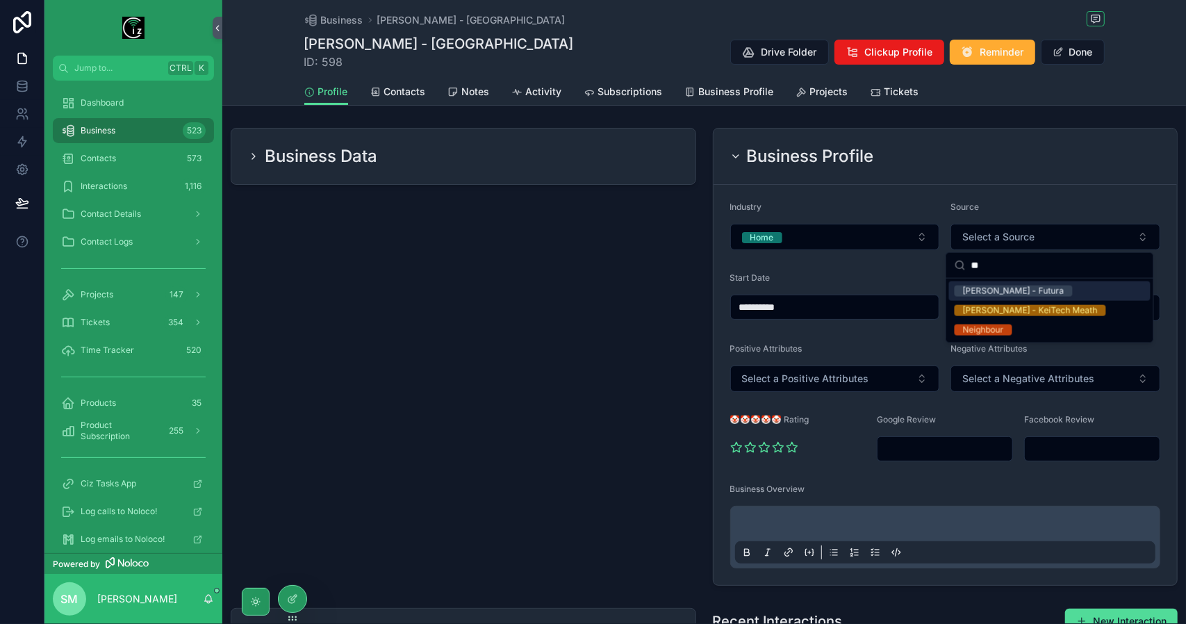
type input "**"
click at [1011, 293] on div "[PERSON_NAME] - Futura" at bounding box center [1013, 290] width 101 height 11
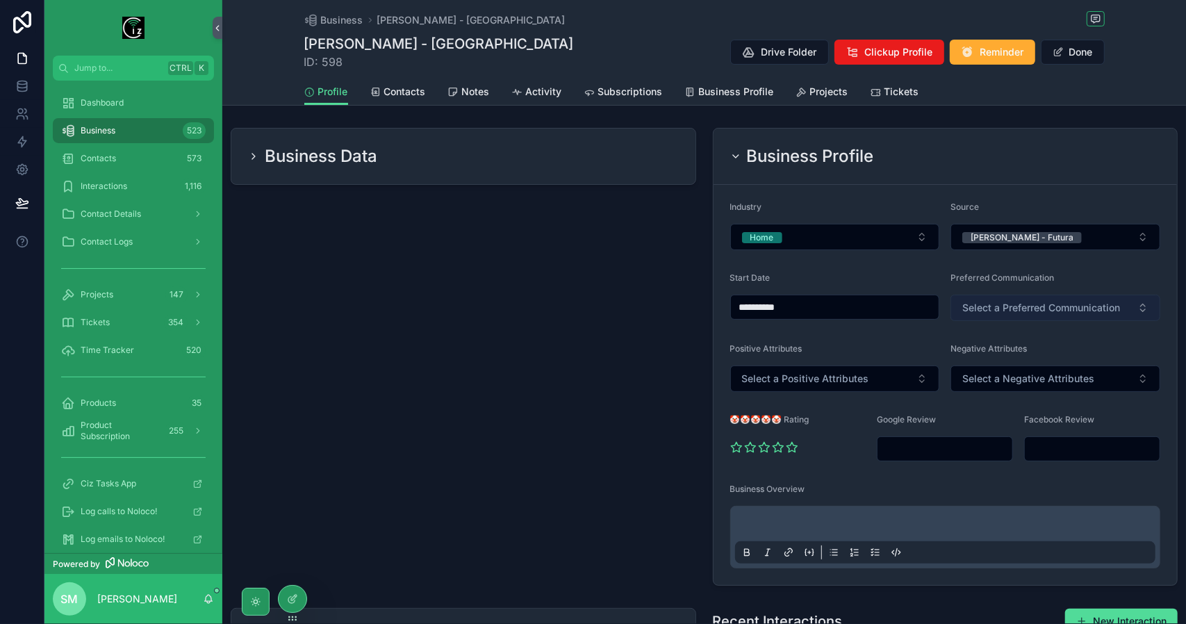
click at [1040, 302] on span "Select a Preferred Communication" at bounding box center [1041, 308] width 158 height 14
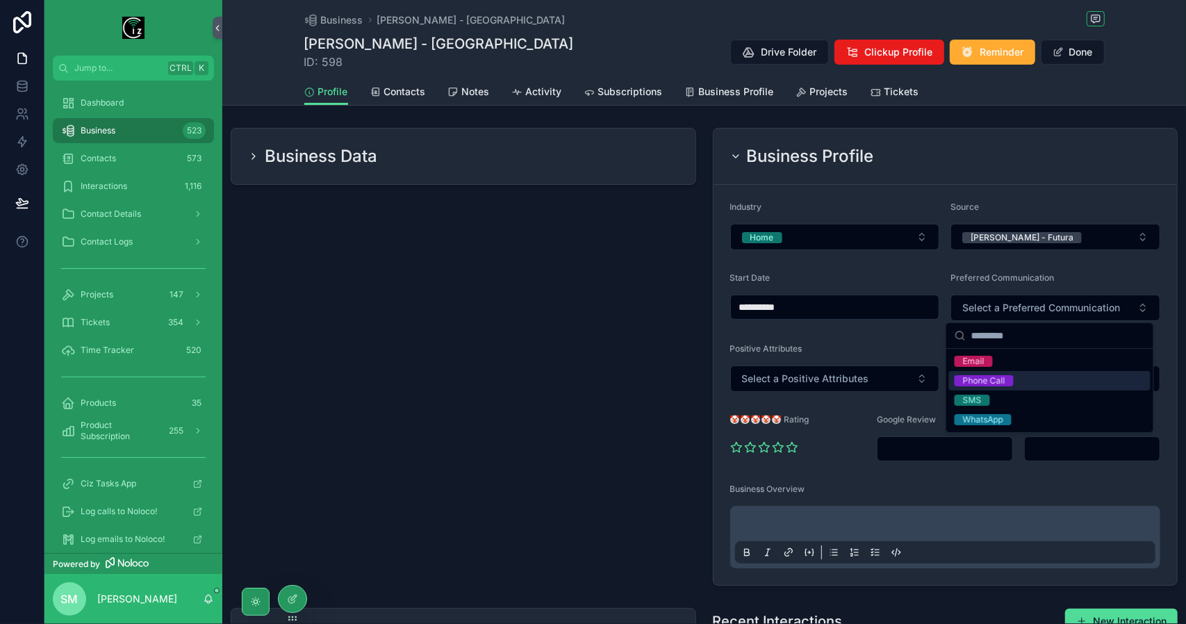
click at [1008, 379] on span "Phone Call" at bounding box center [983, 380] width 59 height 11
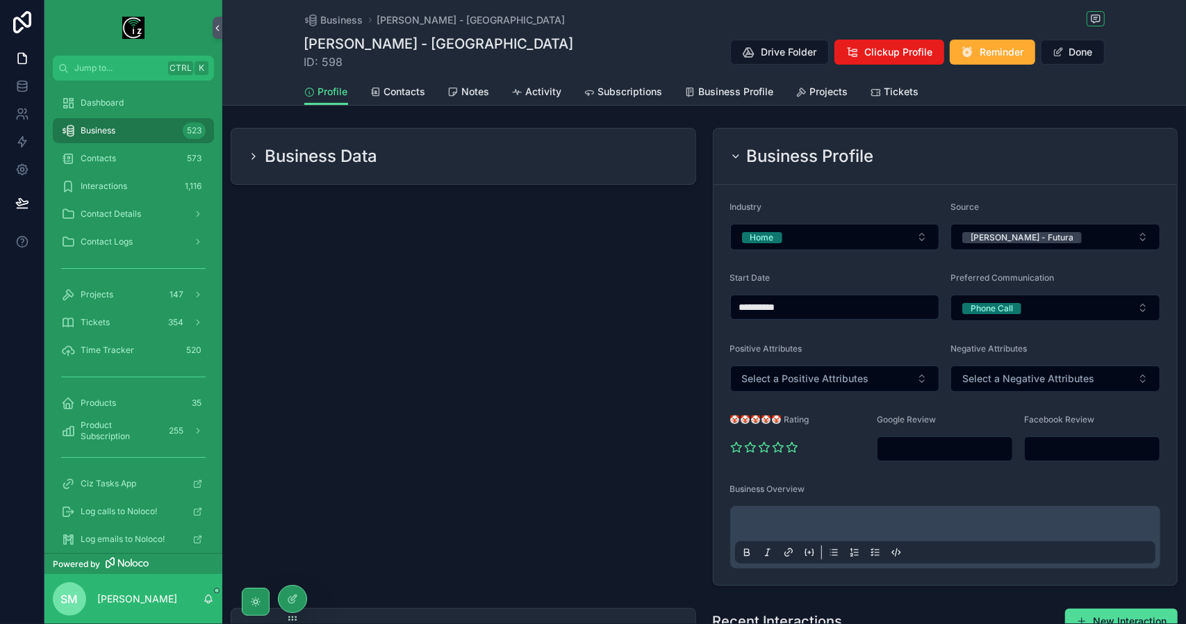
click at [485, 159] on div "Business Data" at bounding box center [463, 156] width 431 height 22
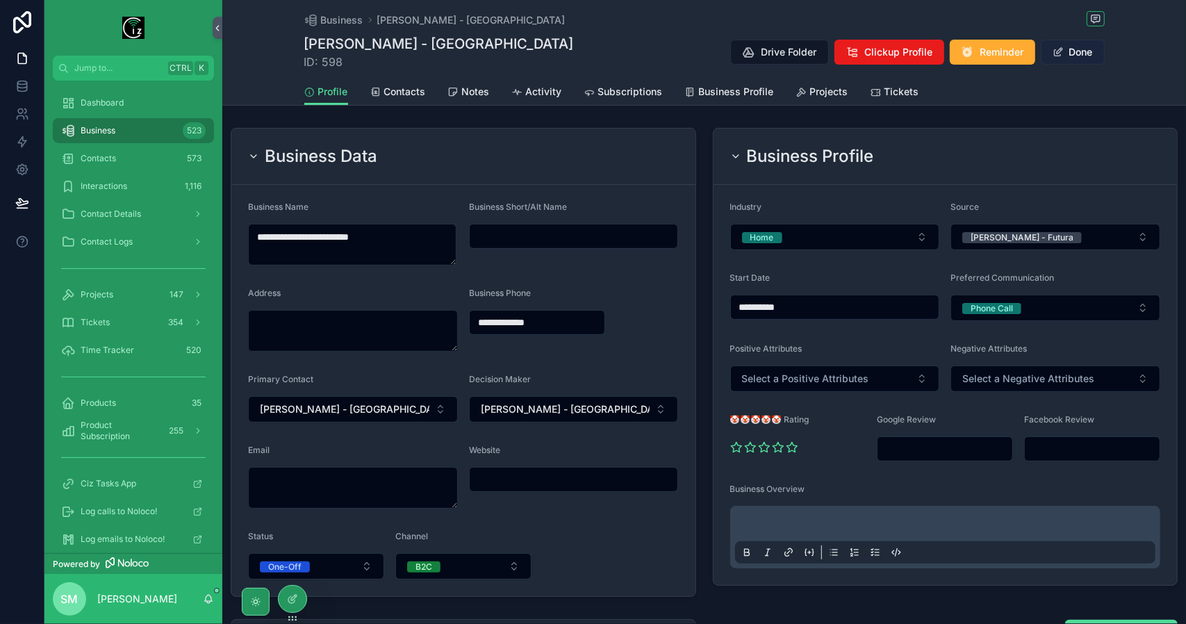
click at [1083, 56] on button "Done" at bounding box center [1072, 52] width 64 height 25
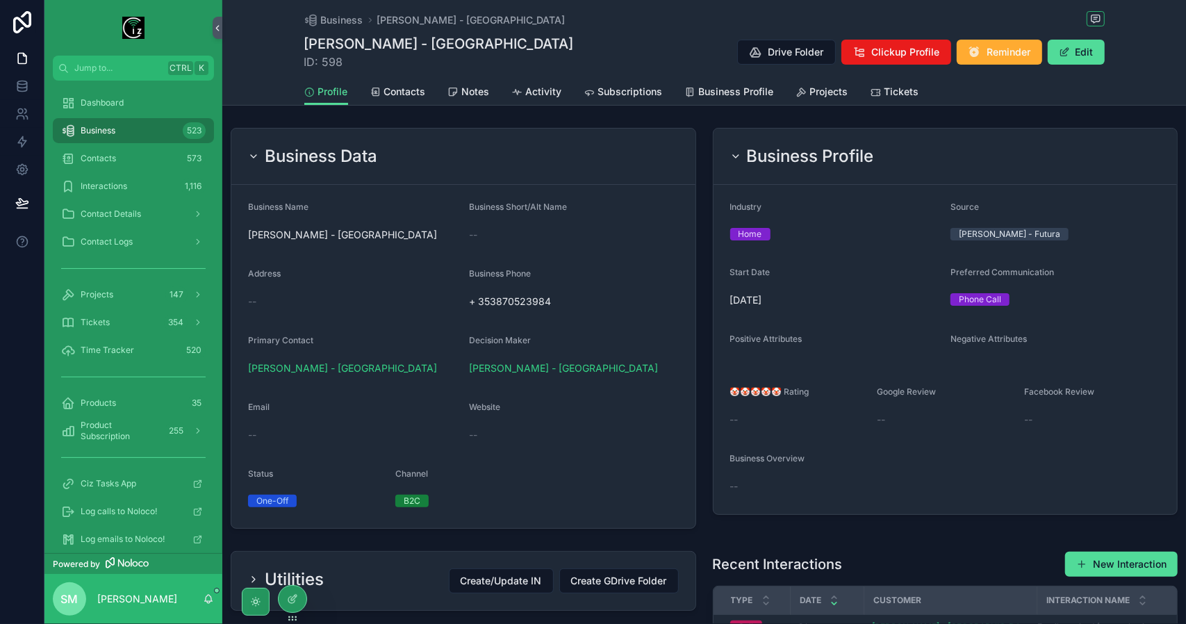
click at [781, 151] on h2 "Business Profile" at bounding box center [810, 156] width 127 height 22
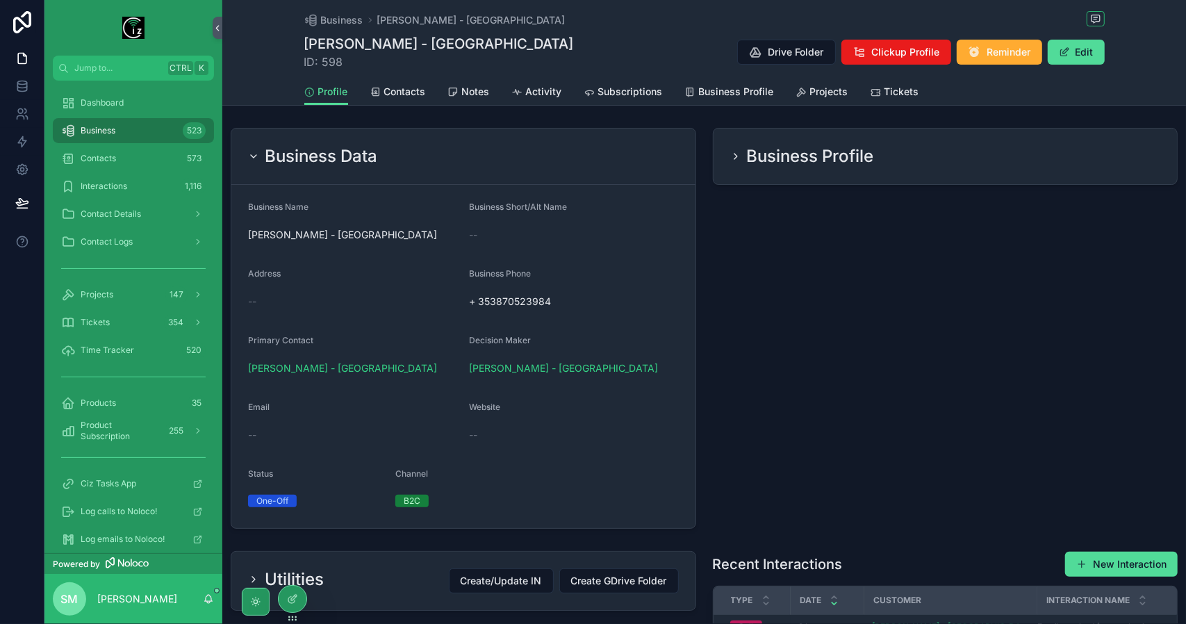
click at [564, 154] on div "Business Data" at bounding box center [463, 156] width 431 height 22
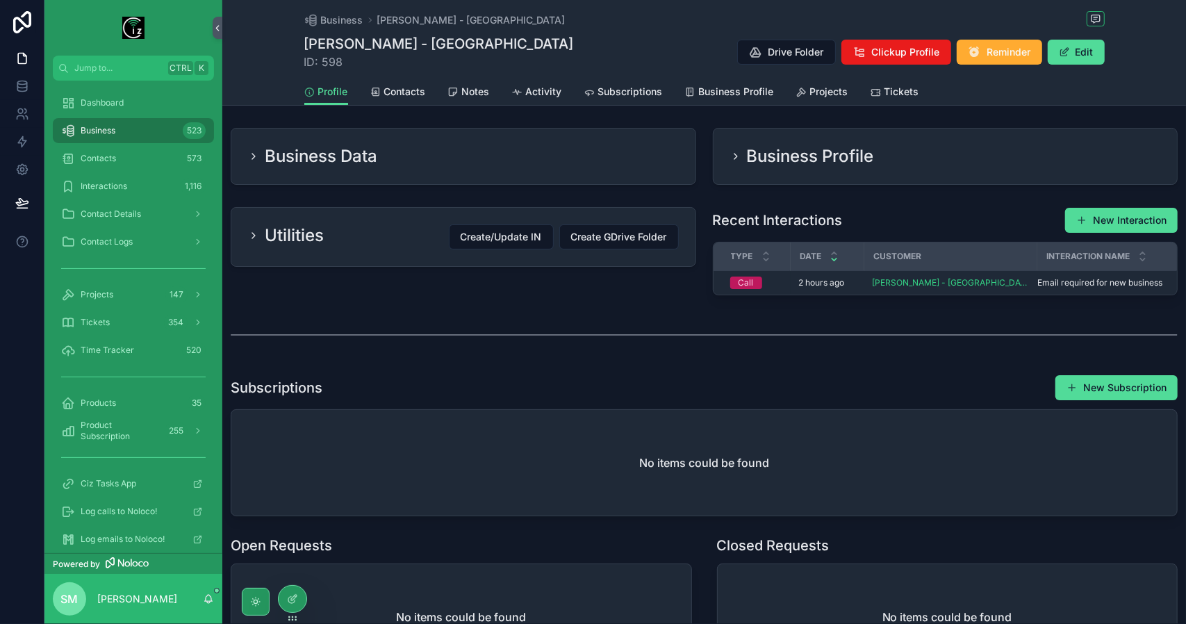
click at [579, 160] on div "Business Data" at bounding box center [463, 156] width 431 height 22
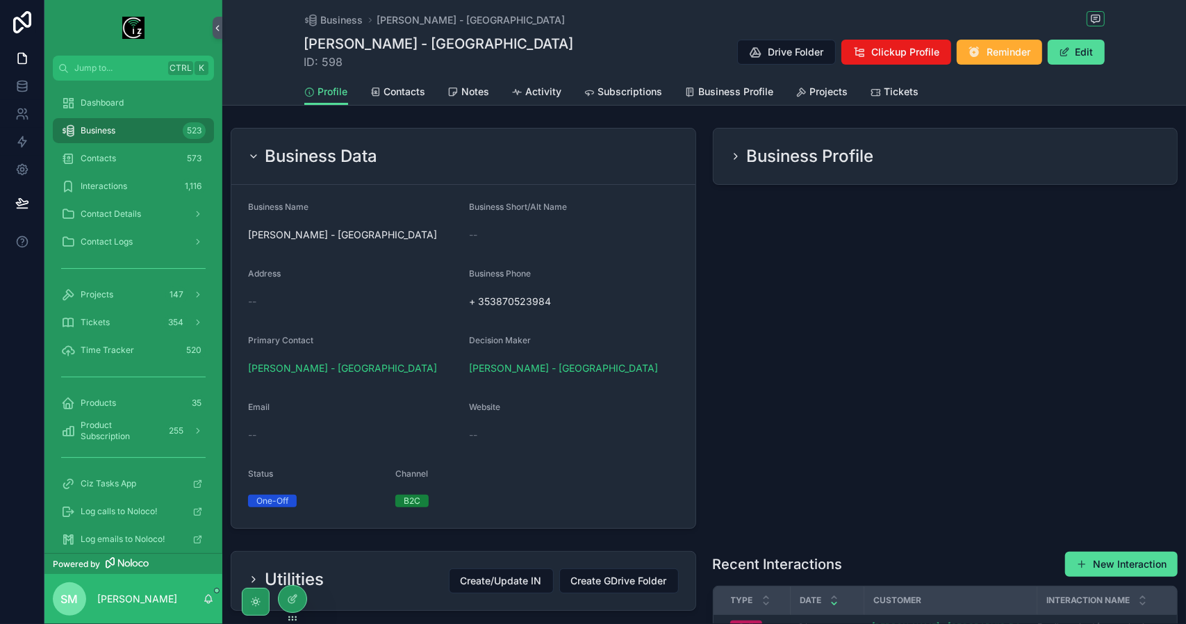
click at [579, 160] on div "Business Data" at bounding box center [463, 156] width 431 height 22
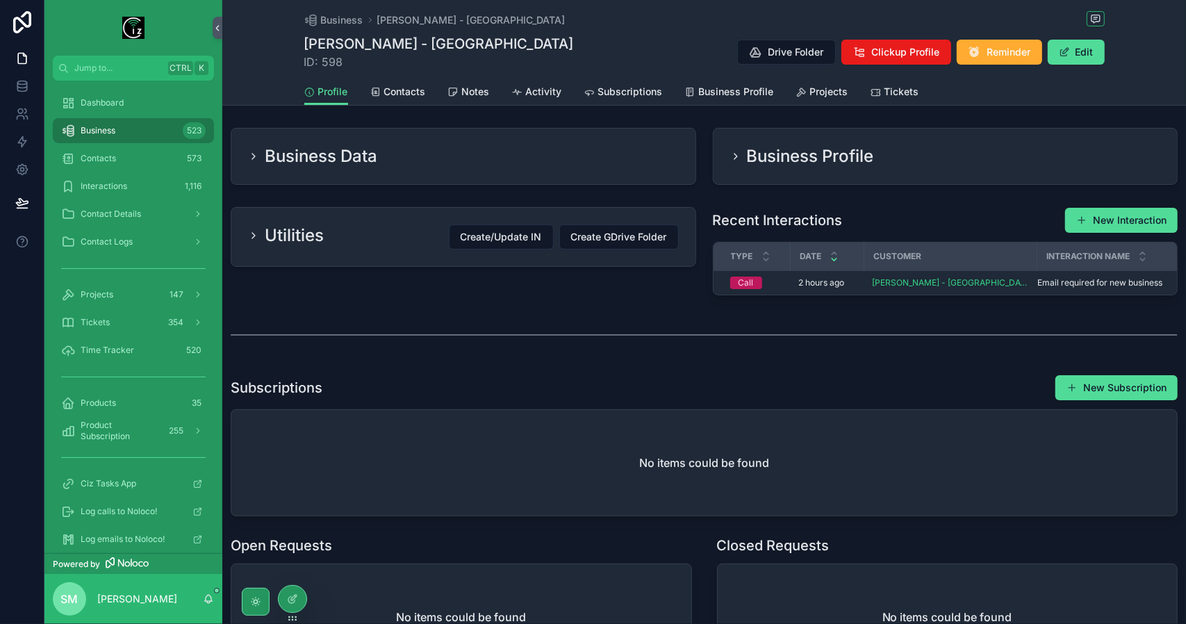
click at [852, 162] on h2 "Business Profile" at bounding box center [810, 156] width 127 height 22
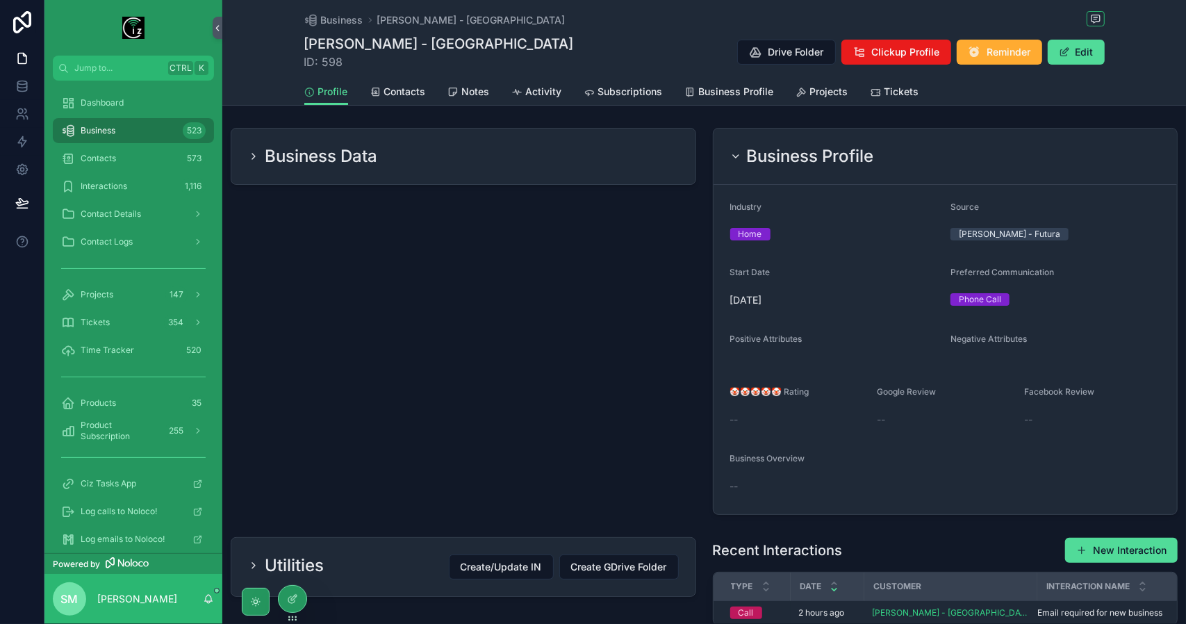
click at [854, 160] on h2 "Business Profile" at bounding box center [810, 156] width 127 height 22
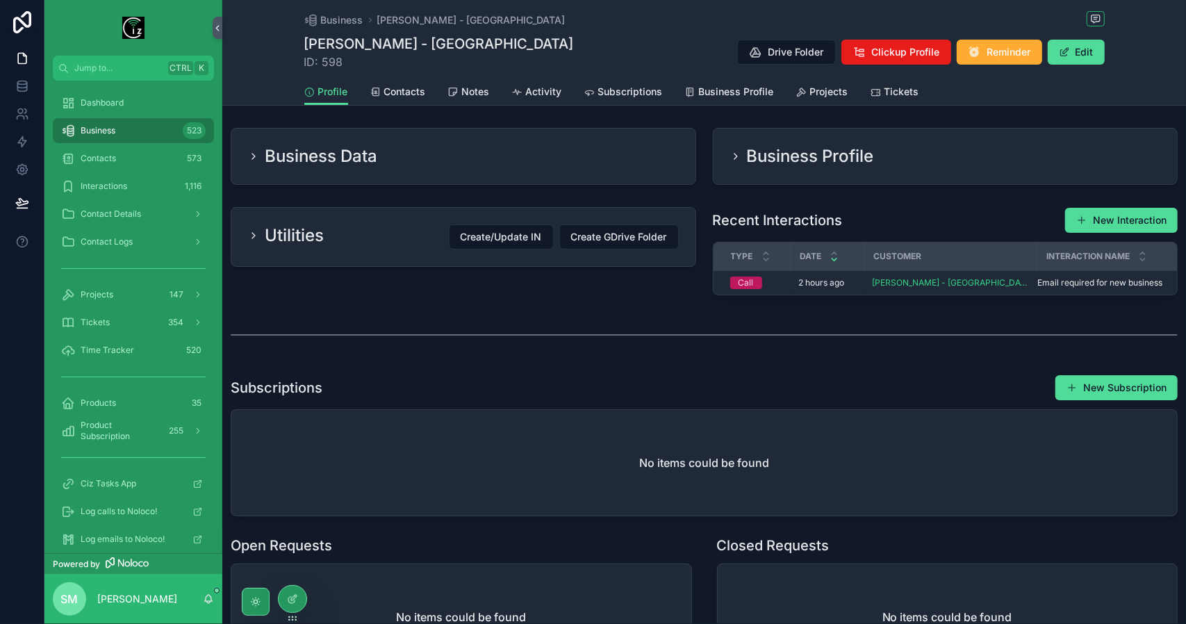
click at [917, 102] on div "Profile Contacts Notes Activity Subscriptions Business Profile Projects Tickets" at bounding box center [704, 91] width 800 height 26
click at [904, 87] on span "Tickets" at bounding box center [901, 92] width 35 height 14
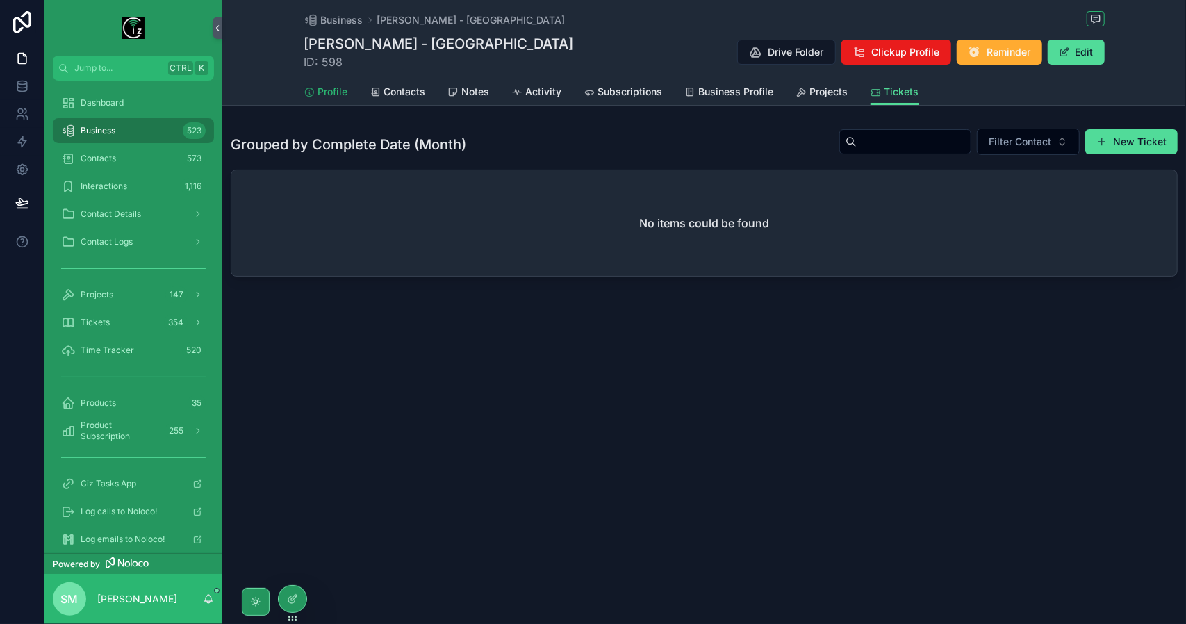
click at [336, 92] on span "Profile" at bounding box center [333, 92] width 30 height 14
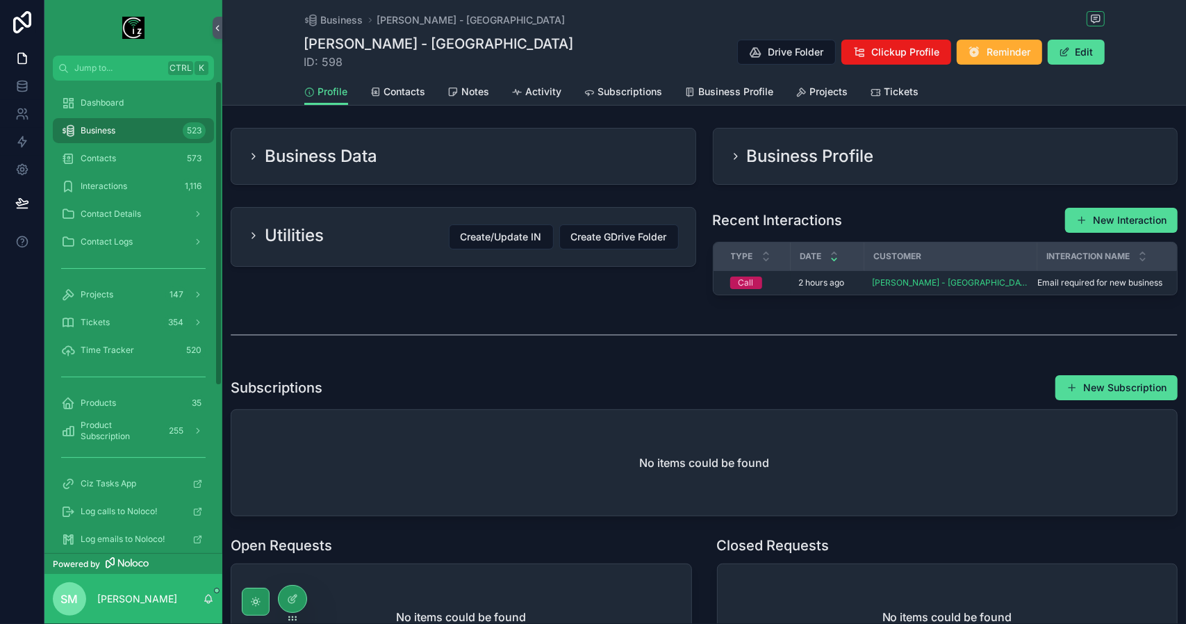
click at [342, 244] on div "Utilities Create/Update IN Create GDrive Folder" at bounding box center [463, 236] width 431 height 25
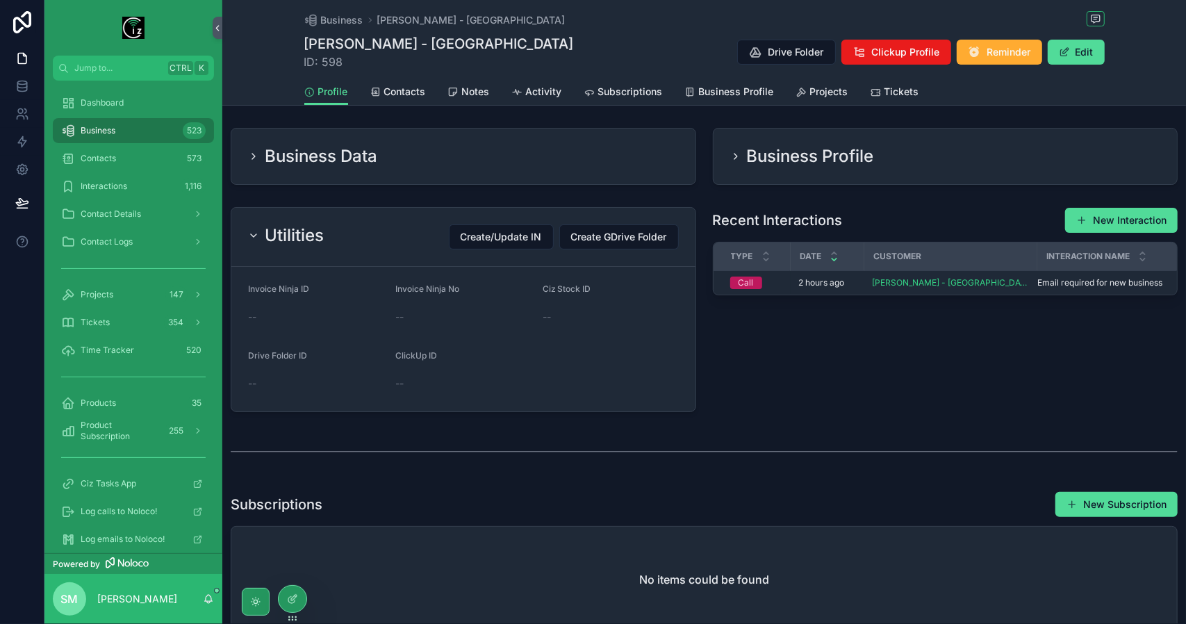
click at [379, 247] on div "Utilities Create/Update IN Create GDrive Folder" at bounding box center [463, 236] width 431 height 25
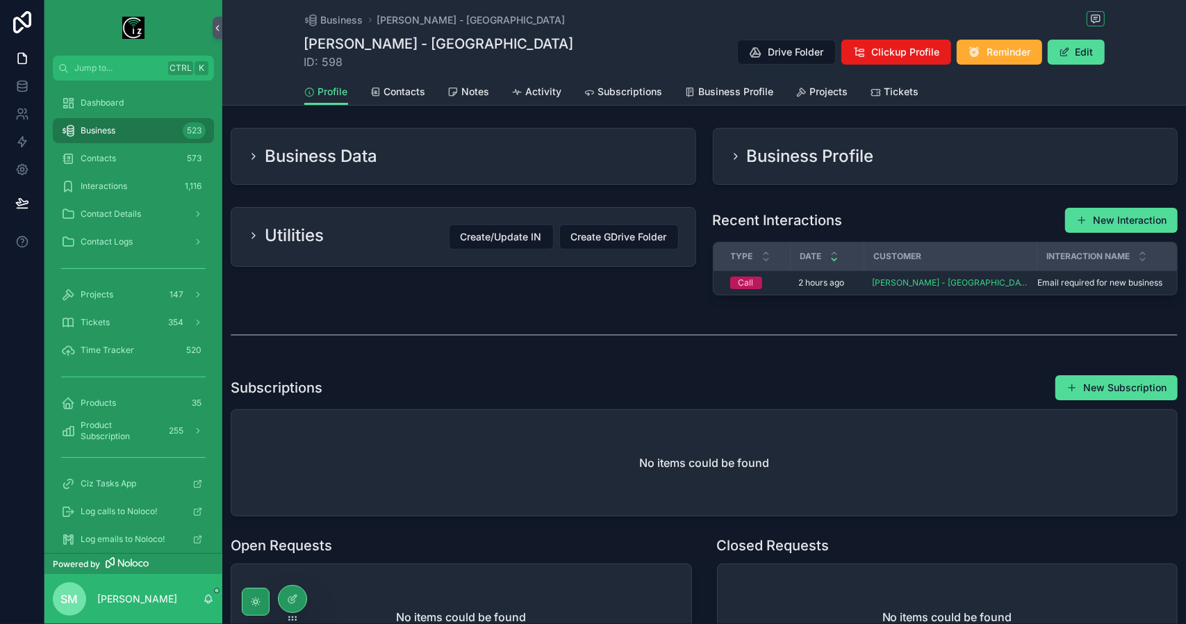
click at [440, 160] on div "Business Data" at bounding box center [463, 156] width 431 height 22
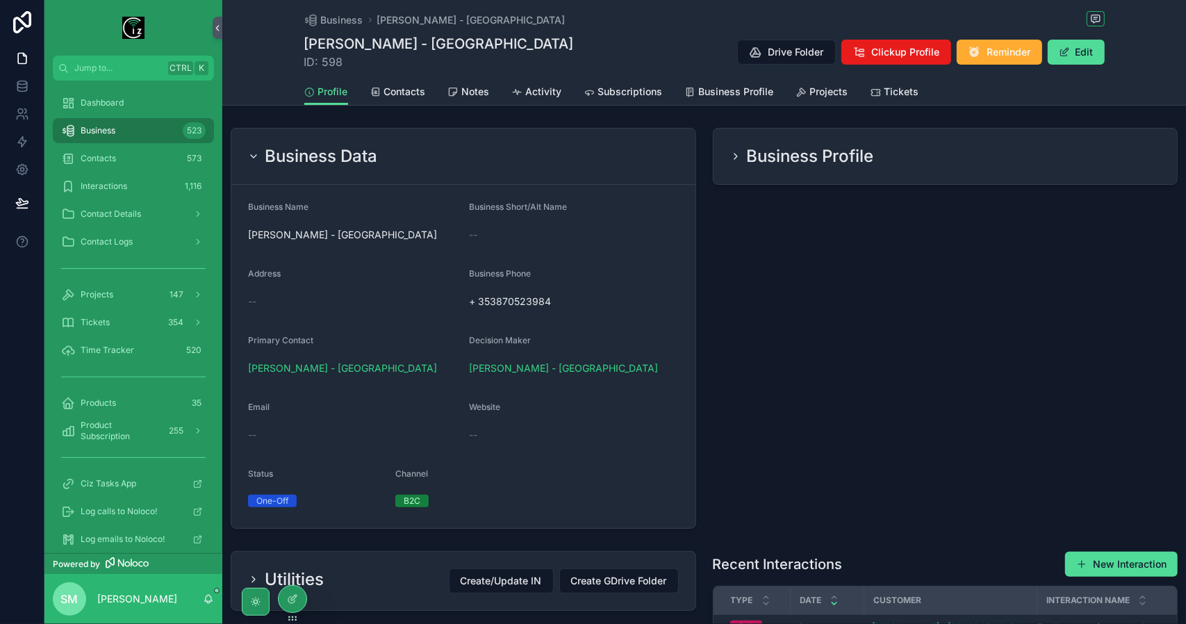
click at [440, 160] on div "Business Data" at bounding box center [463, 156] width 431 height 22
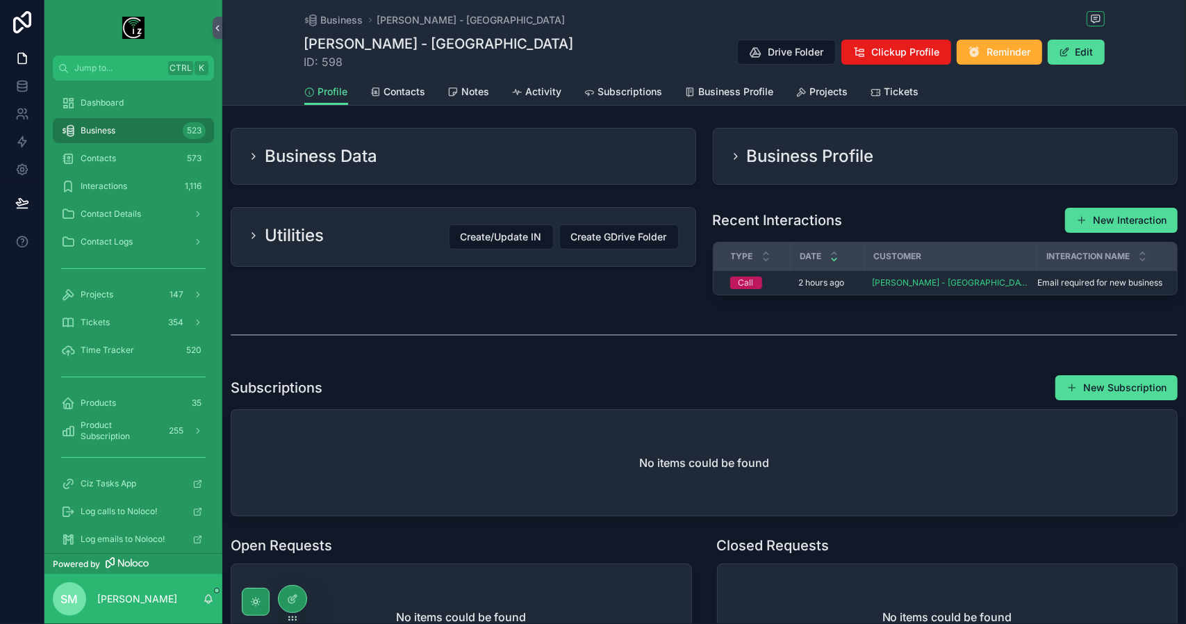
click at [810, 144] on div "Business Profile" at bounding box center [945, 156] width 464 height 56
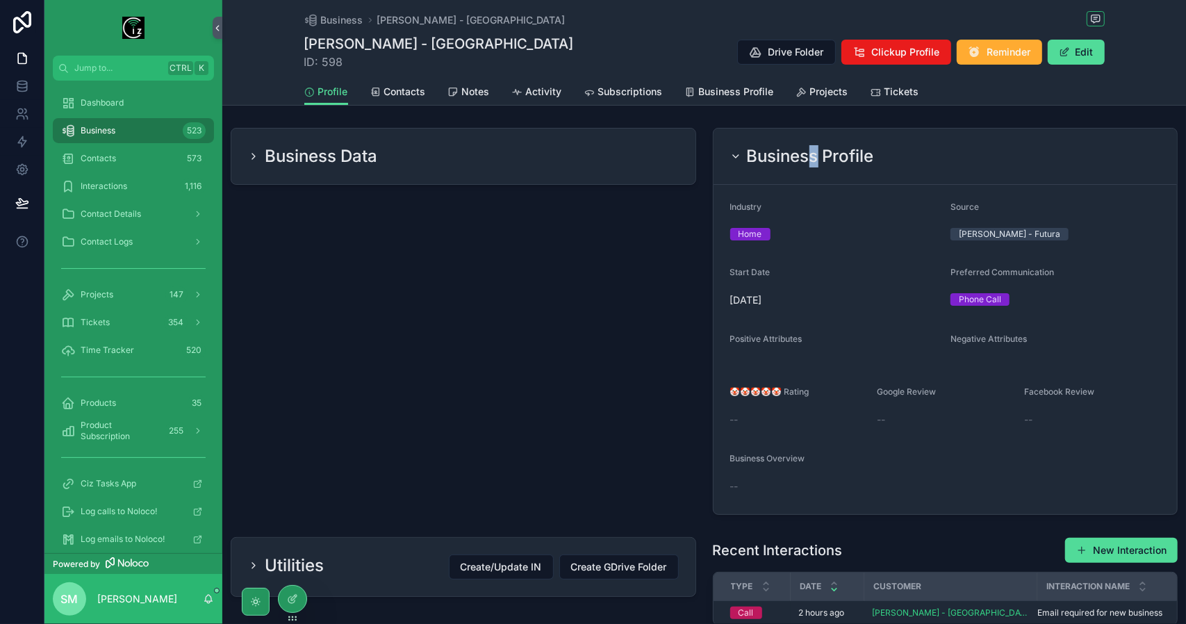
click at [810, 144] on div "Business Profile" at bounding box center [945, 156] width 464 height 56
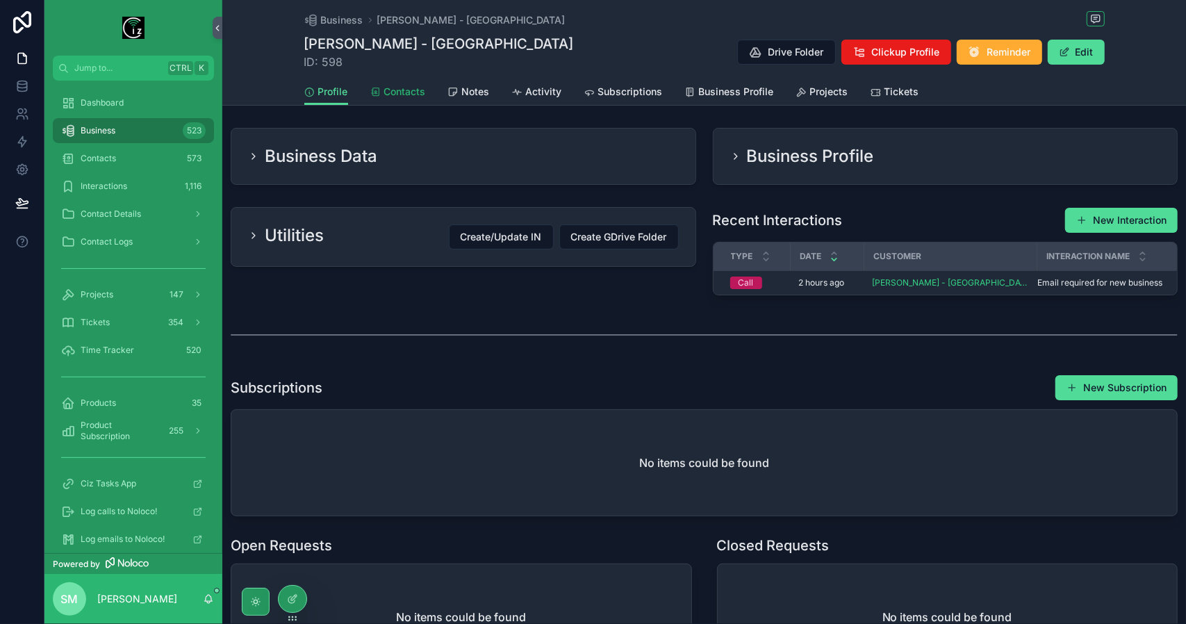
click at [410, 93] on span "Contacts" at bounding box center [405, 92] width 42 height 14
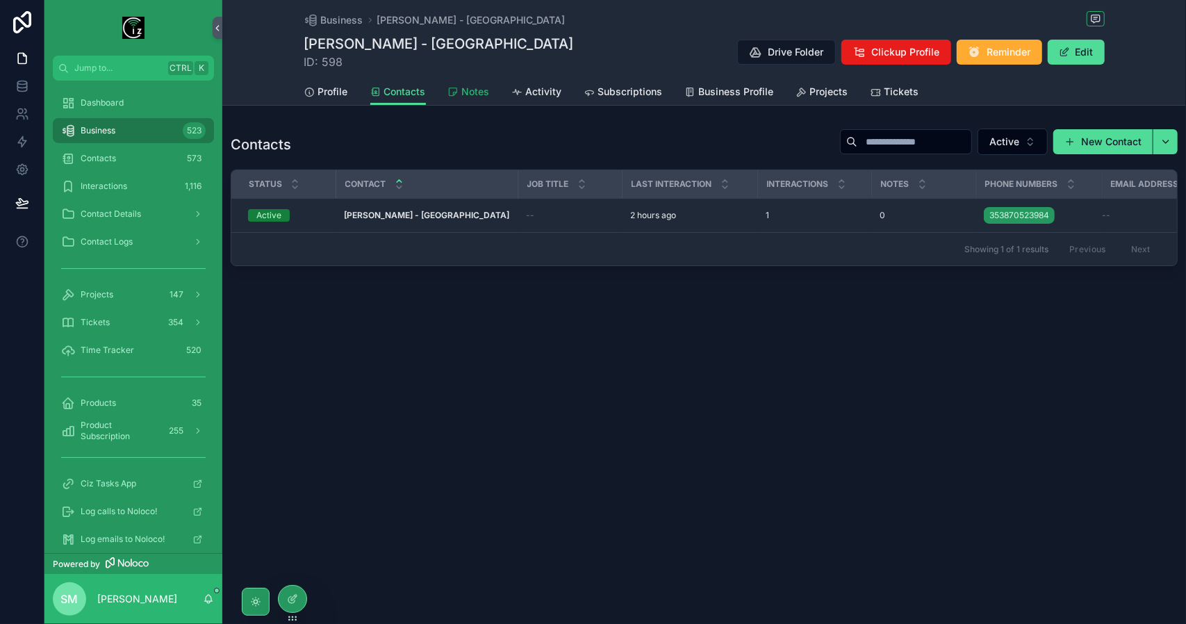
click at [472, 91] on span "Notes" at bounding box center [476, 92] width 28 height 14
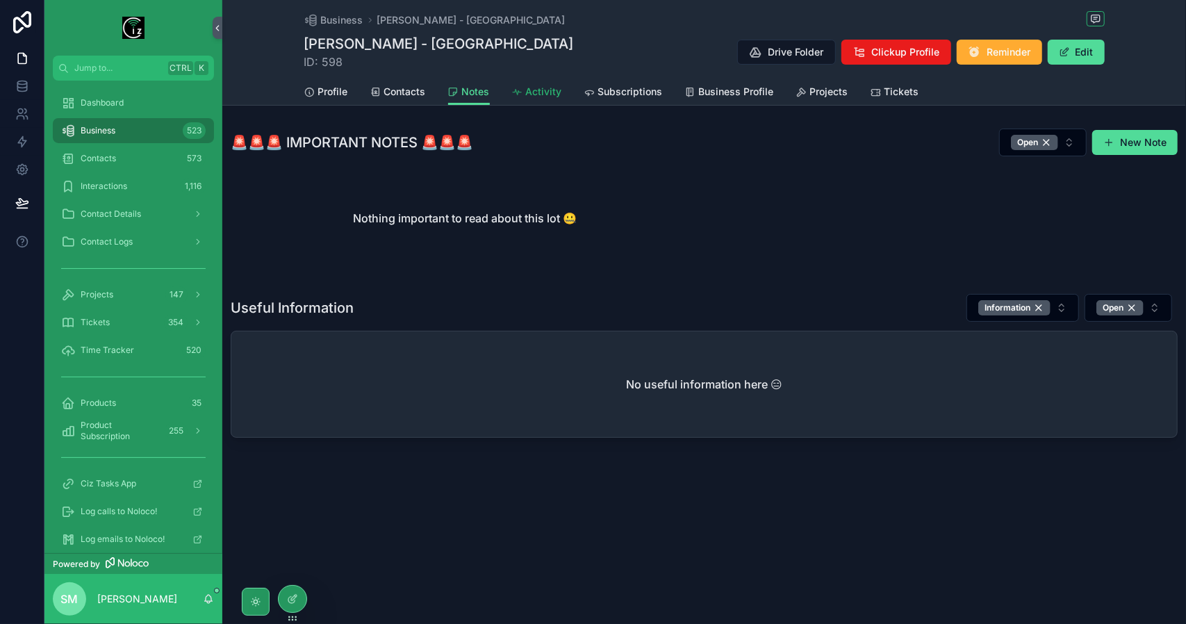
click at [556, 88] on span "Activity" at bounding box center [544, 92] width 36 height 14
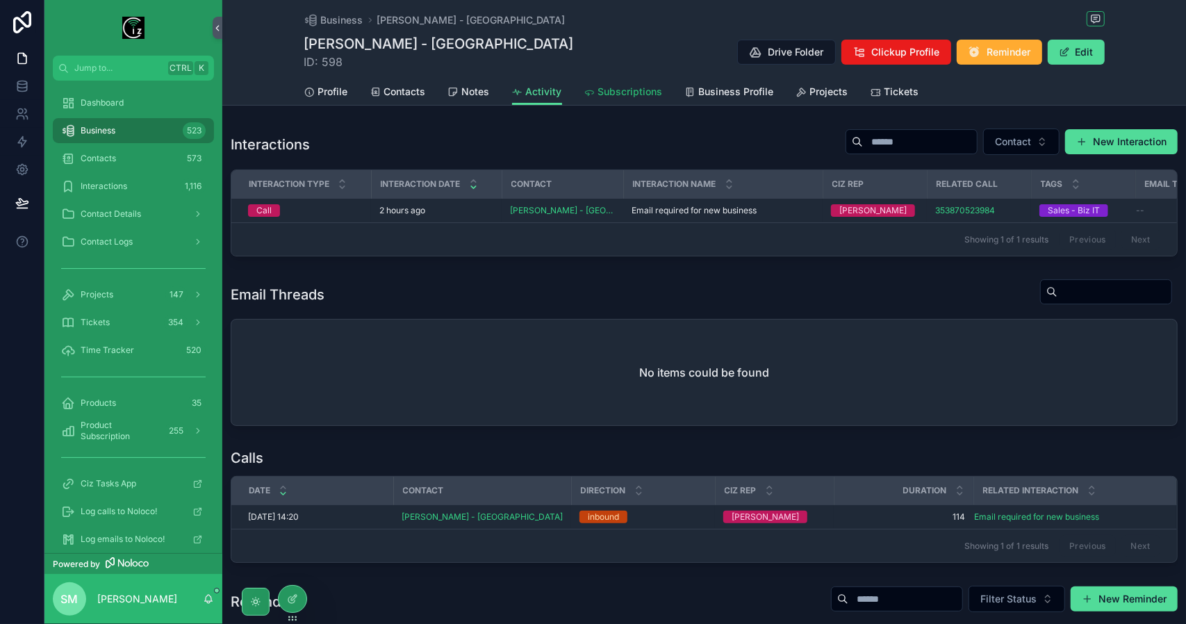
click at [652, 91] on span "Subscriptions" at bounding box center [630, 92] width 65 height 14
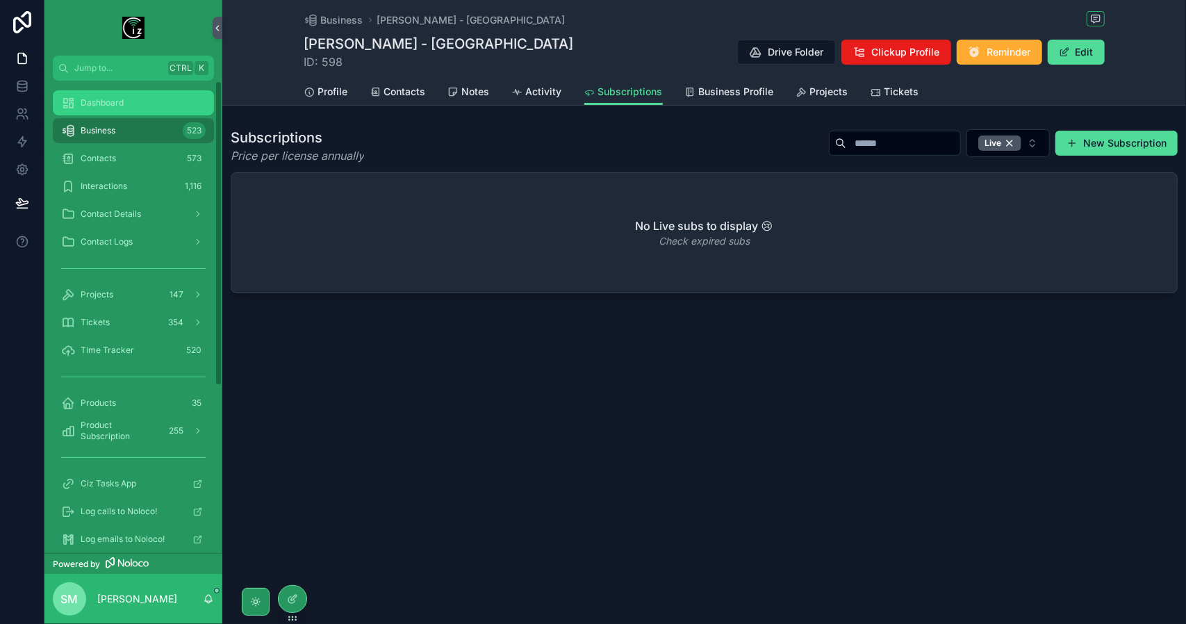
click at [133, 99] on div "Dashboard" at bounding box center [133, 103] width 144 height 22
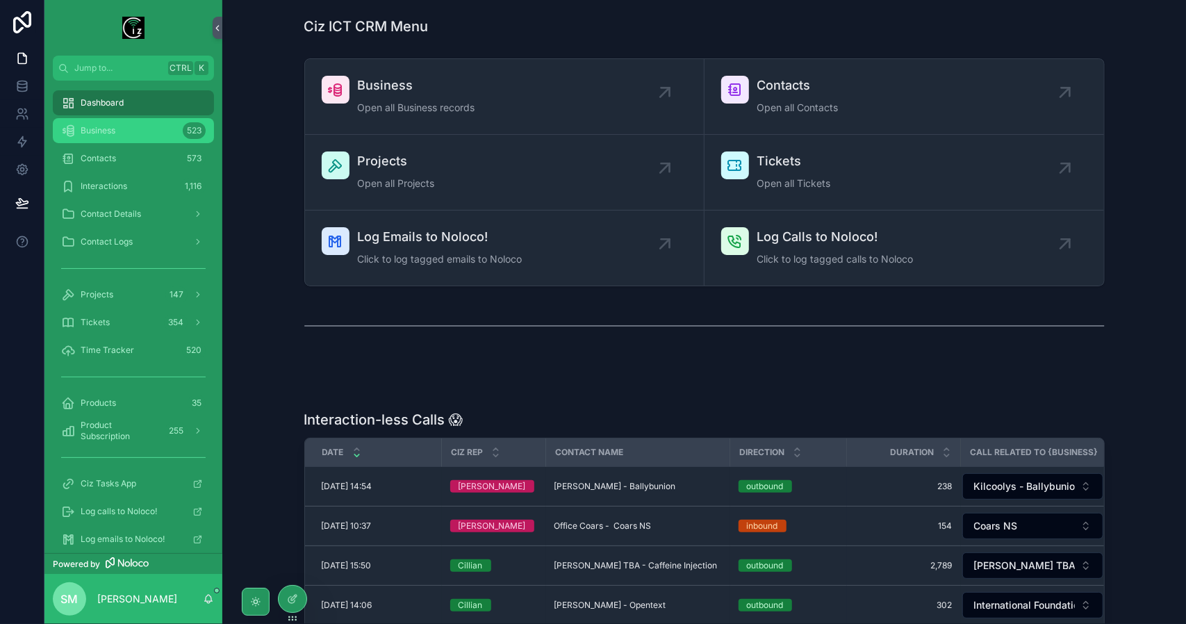
click at [138, 130] on div "Business 523" at bounding box center [133, 130] width 144 height 22
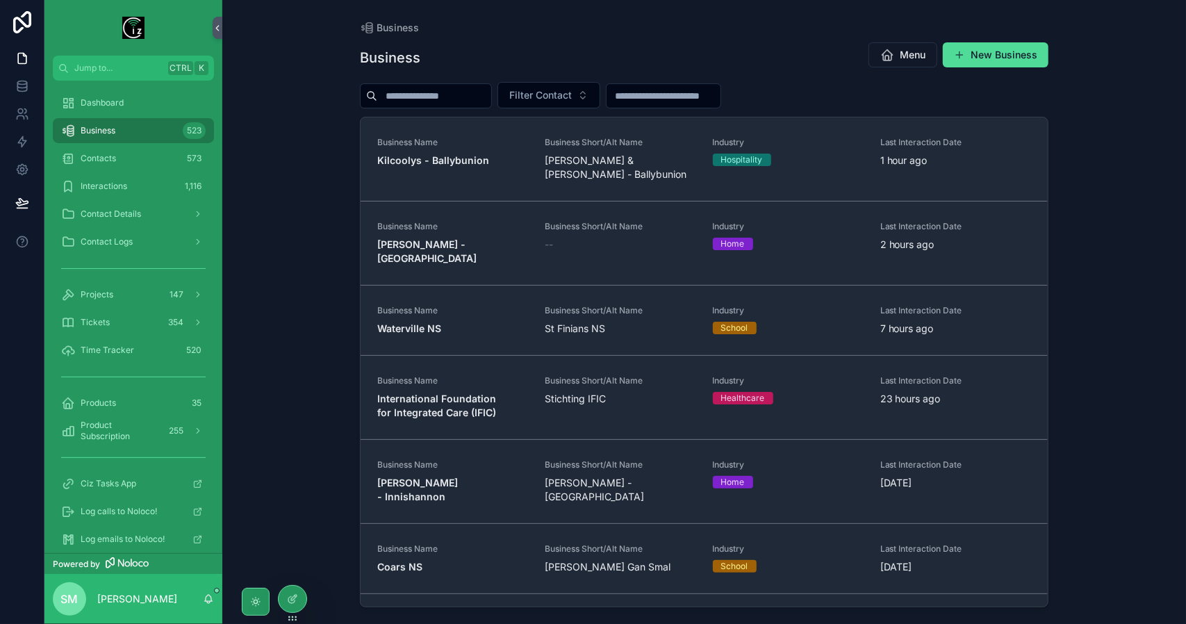
click at [126, 379] on div "scrollable content" at bounding box center [133, 376] width 161 height 22
click at [128, 394] on div "Products 35" at bounding box center [133, 403] width 144 height 22
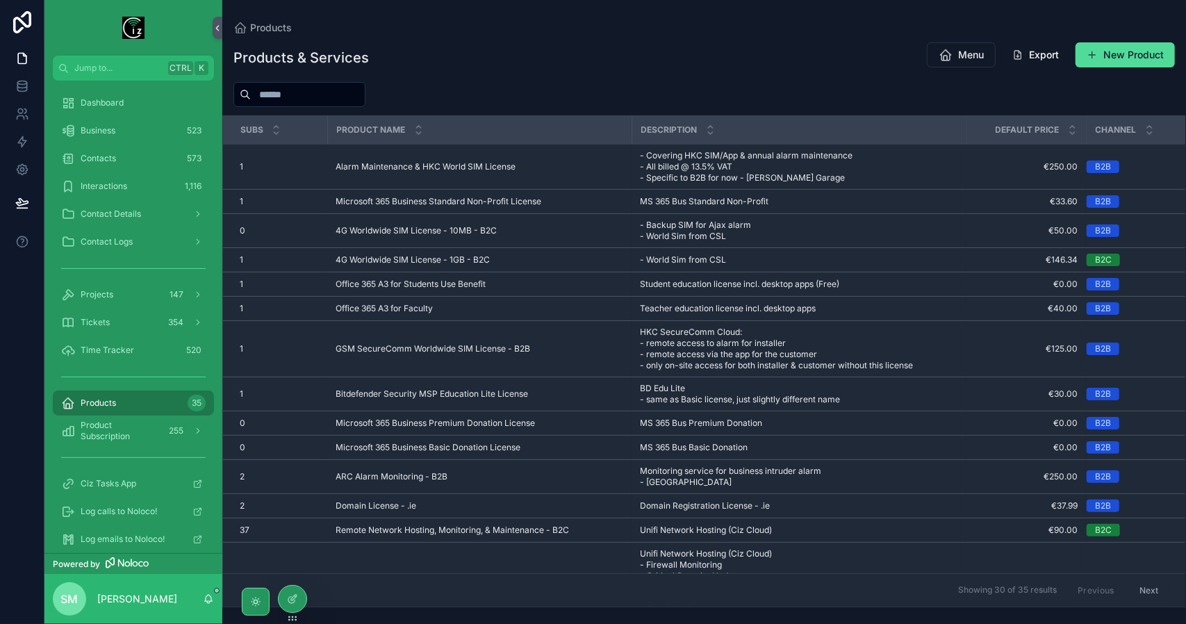
click at [317, 91] on input "scrollable content" at bounding box center [308, 94] width 114 height 19
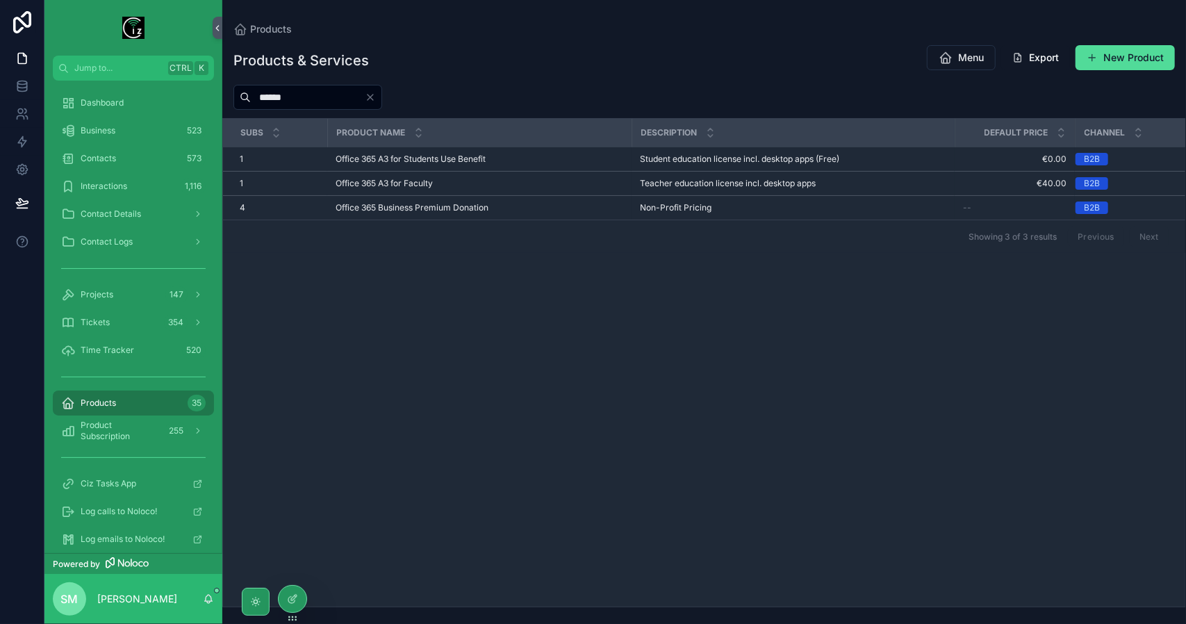
type input "******"
click at [376, 98] on icon "Clear" at bounding box center [370, 97] width 11 height 11
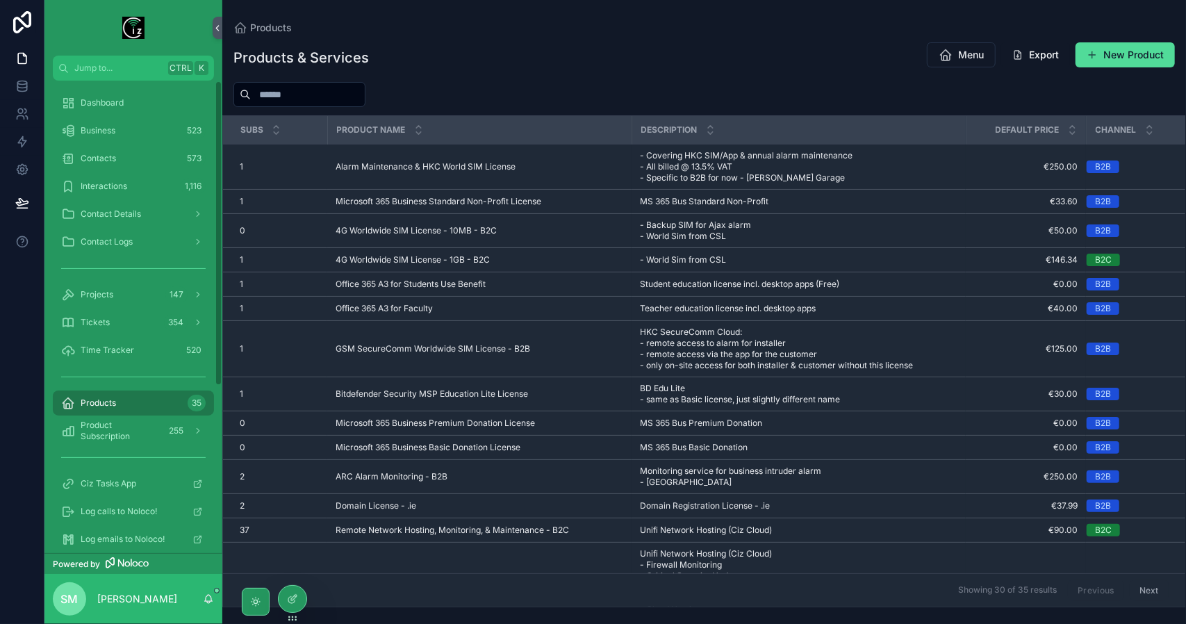
click at [132, 116] on div "Dashboard" at bounding box center [133, 103] width 178 height 28
click at [135, 103] on div "Dashboard" at bounding box center [133, 103] width 144 height 22
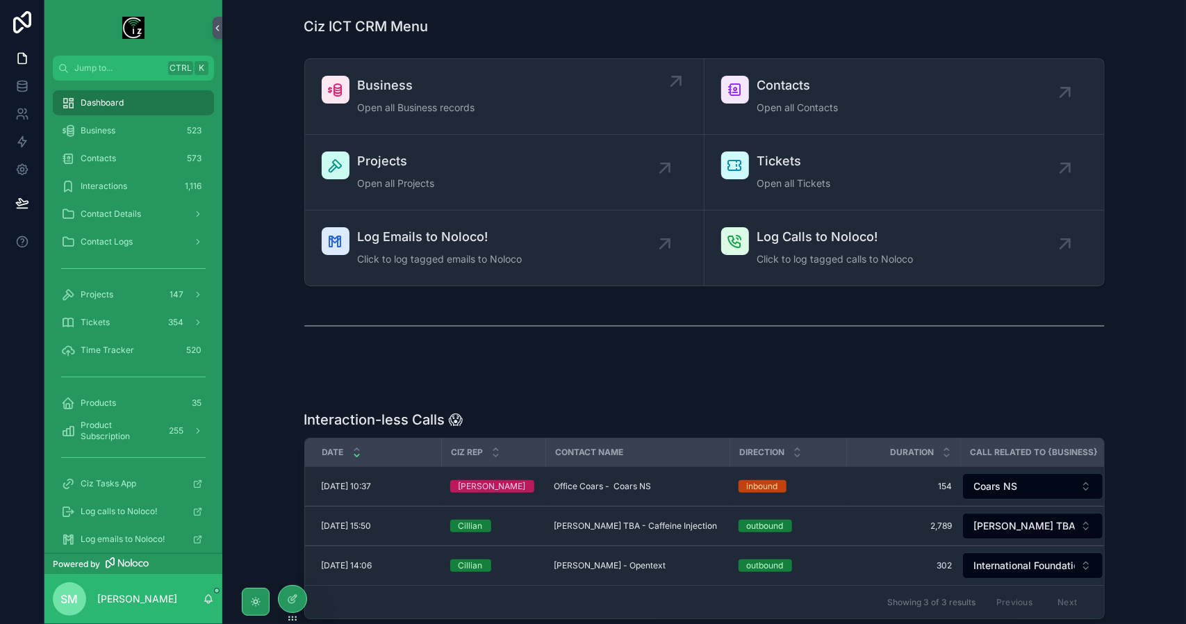
click at [476, 74] on link "Business Open all Business records" at bounding box center [504, 97] width 399 height 76
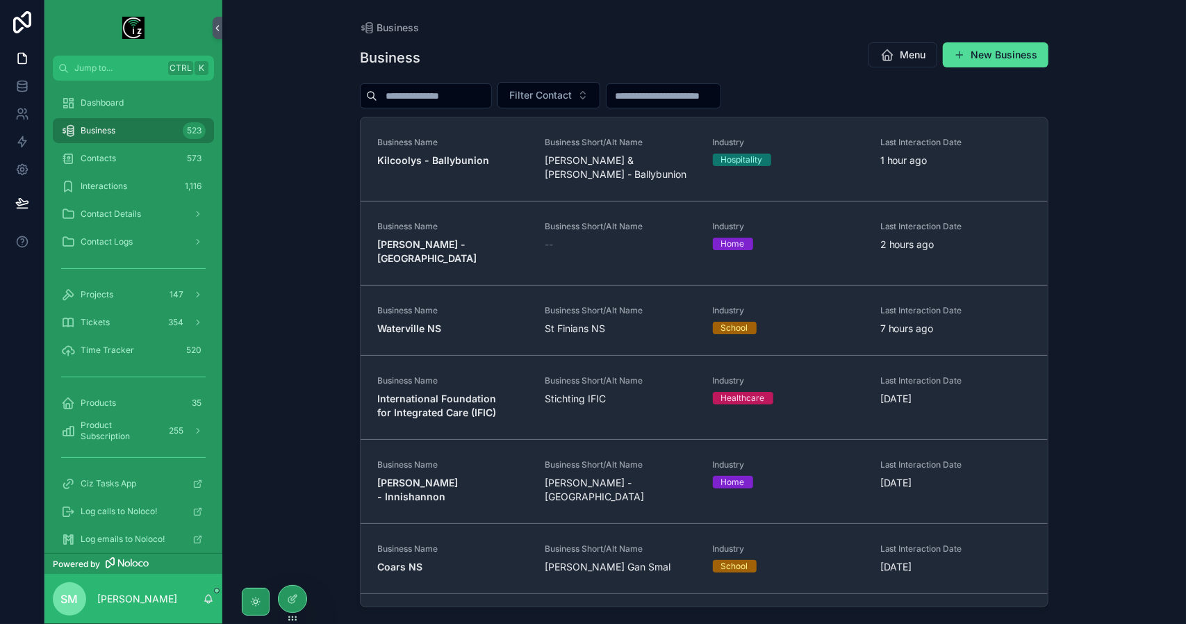
click at [447, 95] on input "scrollable content" at bounding box center [434, 95] width 114 height 19
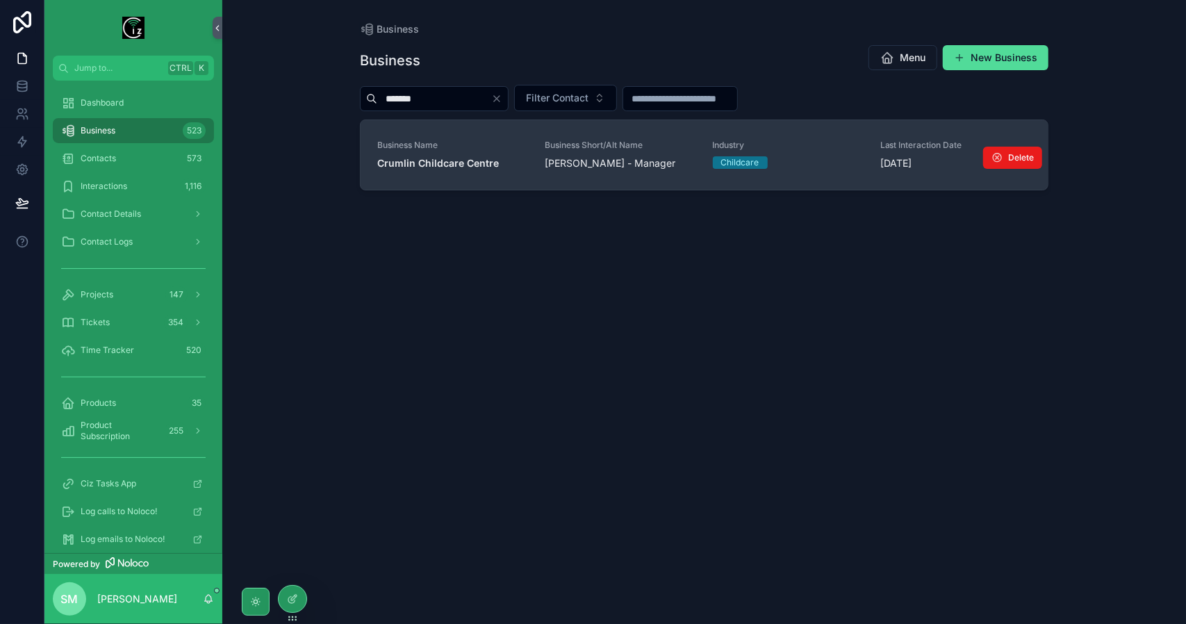
type input "*******"
click at [471, 160] on strong "Crumlin Childcare Centre" at bounding box center [438, 163] width 122 height 12
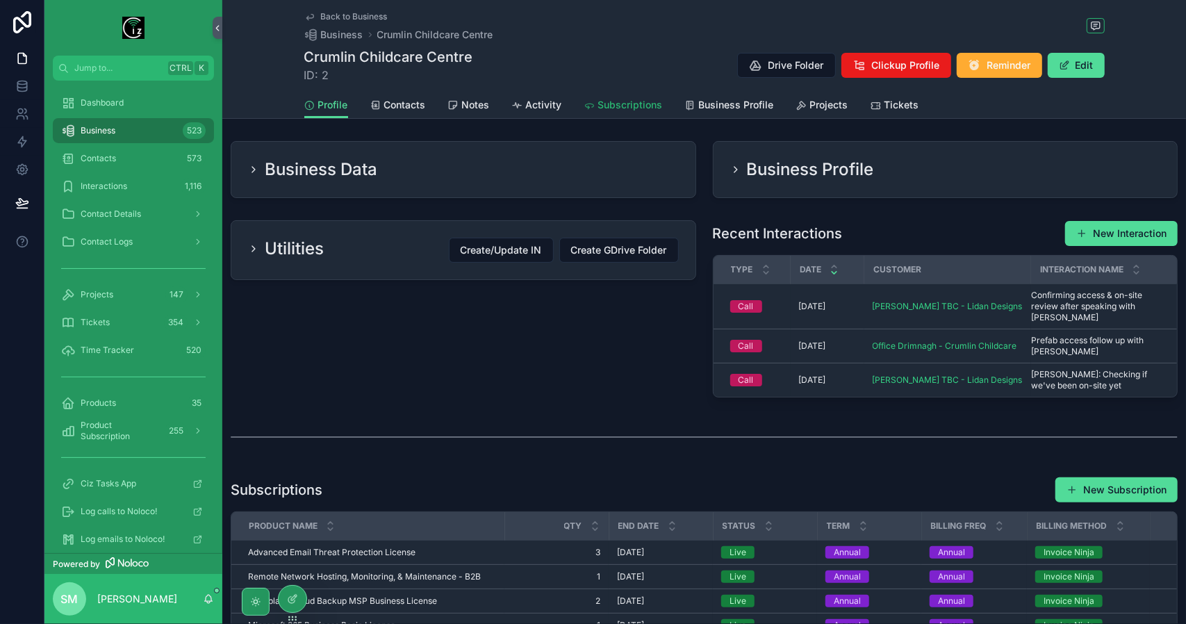
click at [636, 102] on span "Subscriptions" at bounding box center [630, 105] width 65 height 14
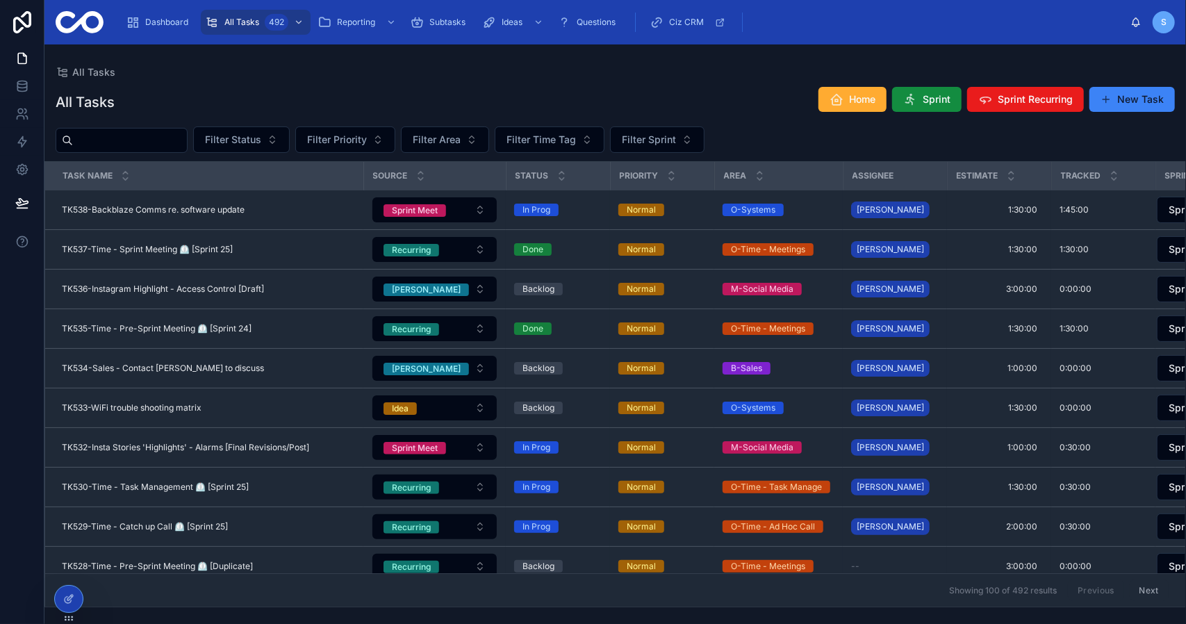
click at [599, 87] on div "All Tasks Home Sprint Sprint Recurring New Task" at bounding box center [615, 102] width 1119 height 32
